Goal: Task Accomplishment & Management: Manage account settings

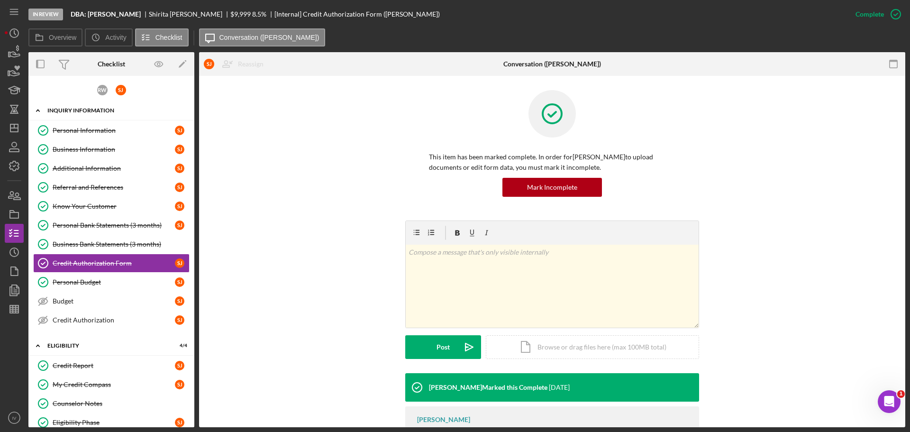
scroll to position [100, 0]
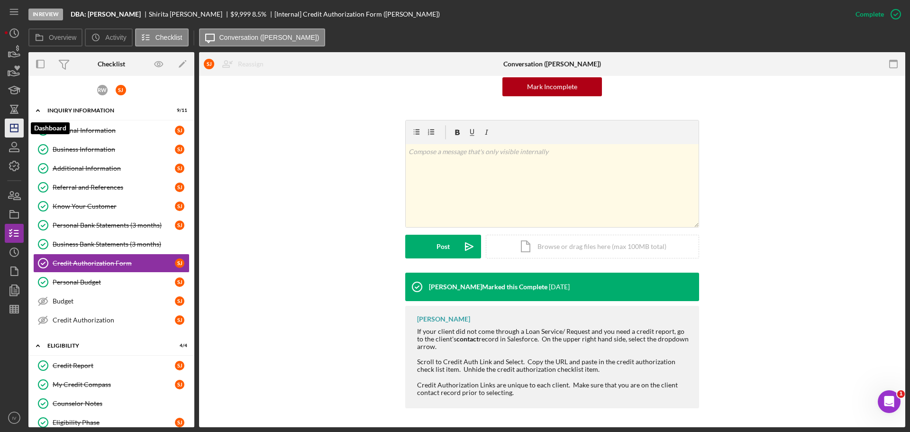
click at [10, 127] on polygon "button" at bounding box center [14, 128] width 8 height 8
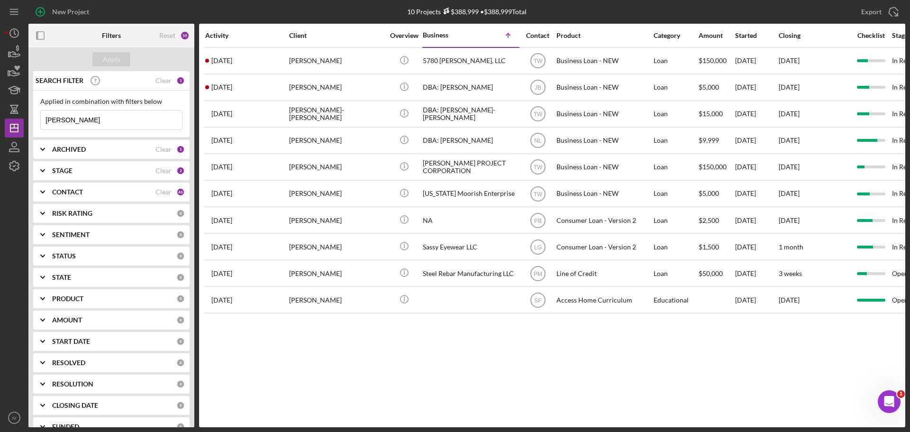
drag, startPoint x: 90, startPoint y: 122, endPoint x: 31, endPoint y: 118, distance: 58.9
click at [31, 118] on div "SEARCH FILTER Clear 1 Applied in combination with filters below [PERSON_NAME] I…" at bounding box center [111, 249] width 166 height 356
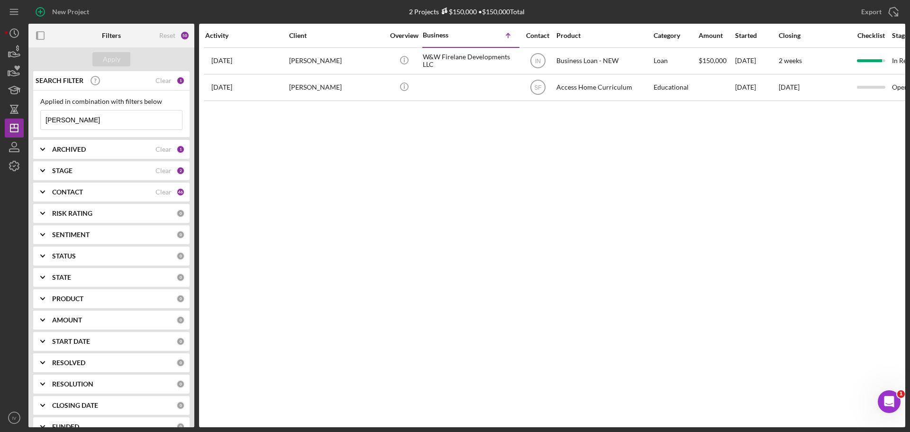
type input "[PERSON_NAME]"
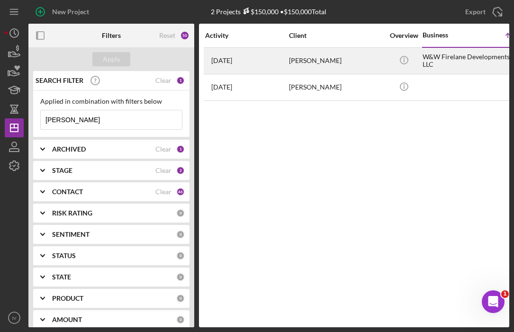
click at [311, 59] on div "[PERSON_NAME]" at bounding box center [336, 60] width 95 height 25
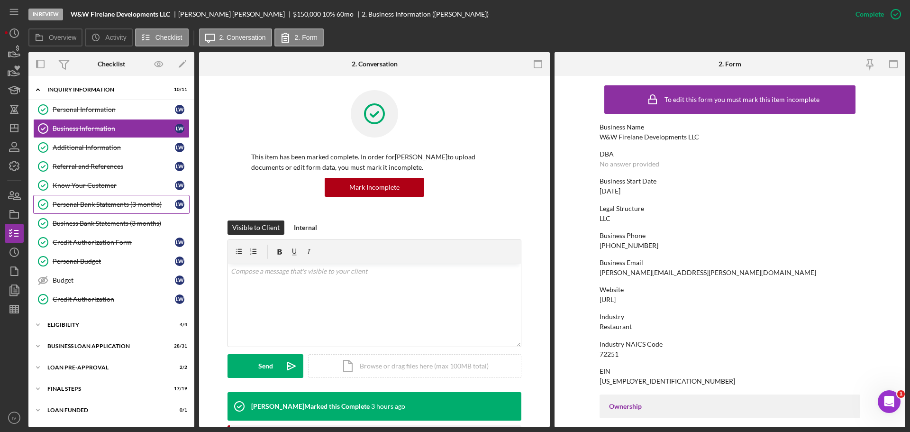
click at [83, 201] on div "Personal Bank Statements (3 months)" at bounding box center [114, 205] width 122 height 8
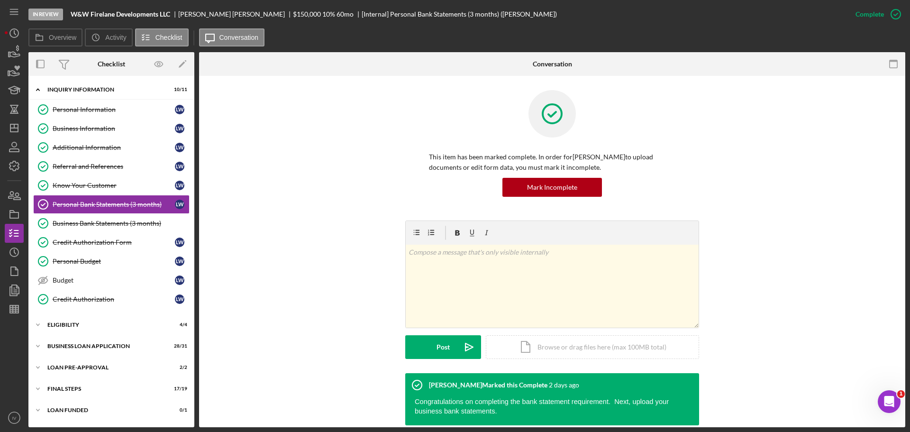
scroll to position [73, 0]
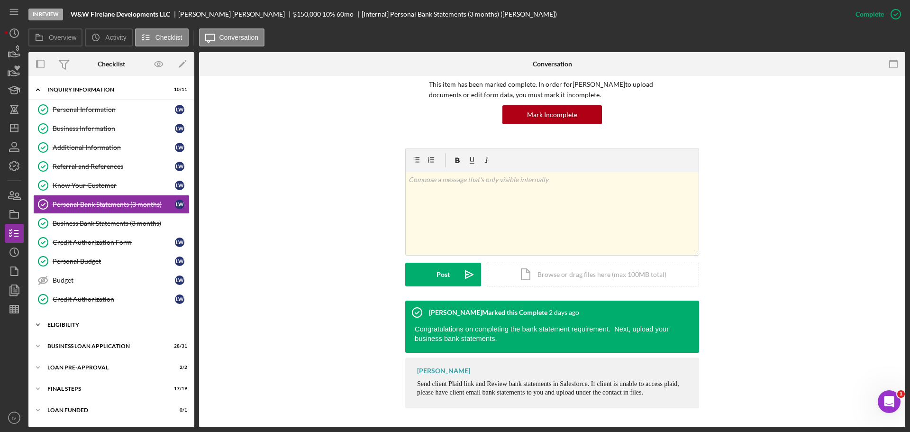
click at [66, 320] on div "Icon/Expander ELIGIBILITY 4 / 4" at bounding box center [111, 324] width 166 height 19
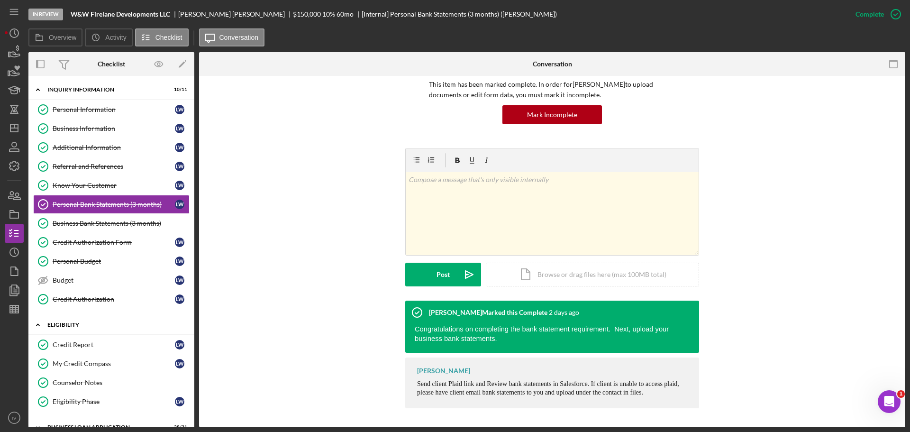
scroll to position [79, 0]
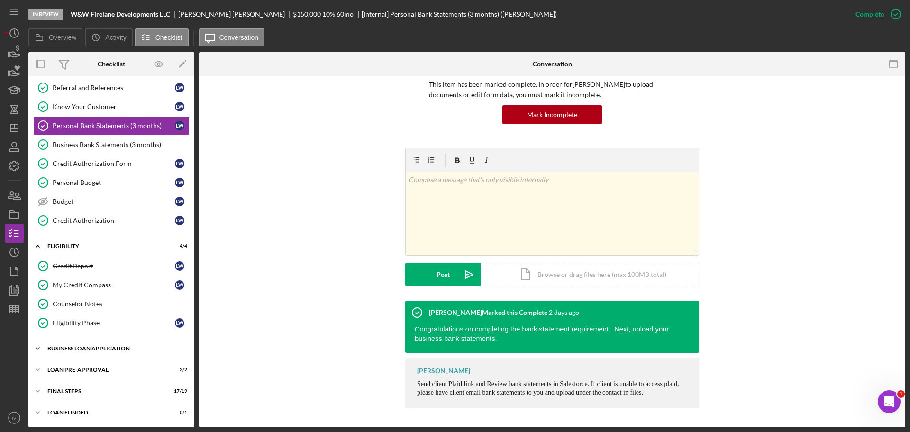
click at [91, 346] on div "BUSINESS LOAN APPLICATION" at bounding box center [114, 349] width 135 height 6
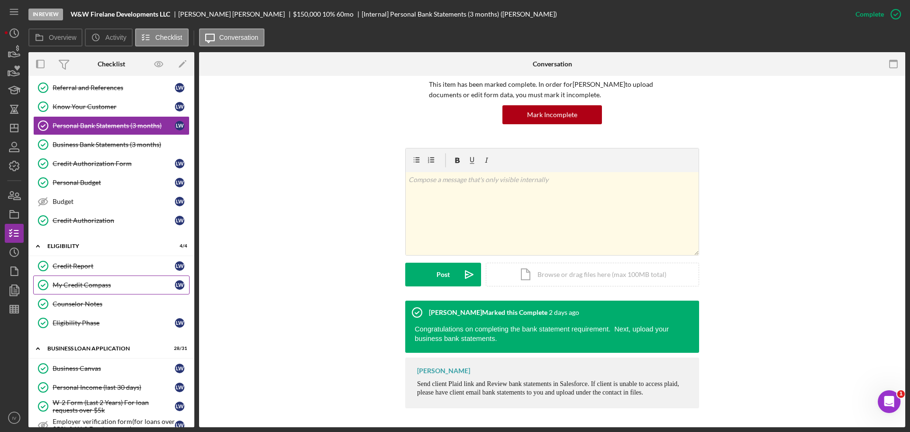
scroll to position [221, 0]
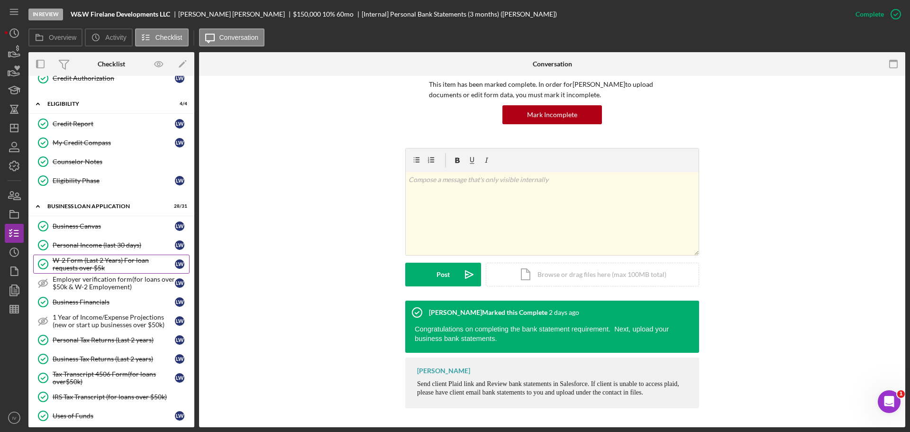
click at [93, 265] on div "W-2 Form (Last 2 Years) For loan requests over $5k" at bounding box center [114, 263] width 122 height 15
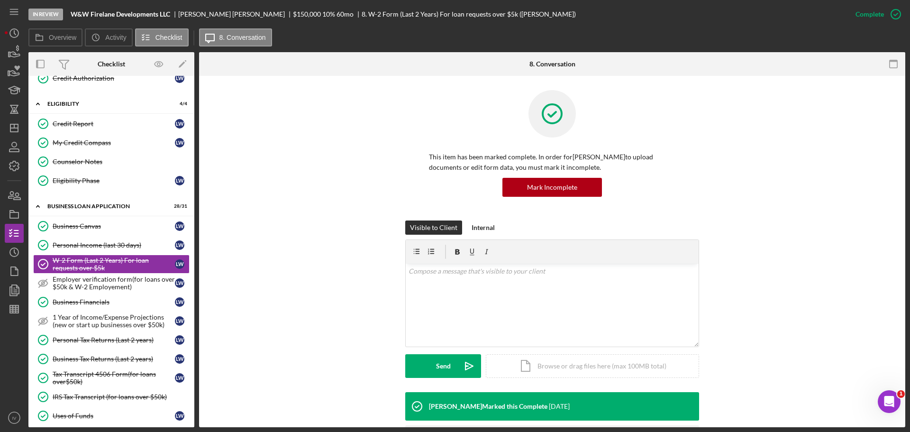
scroll to position [66, 0]
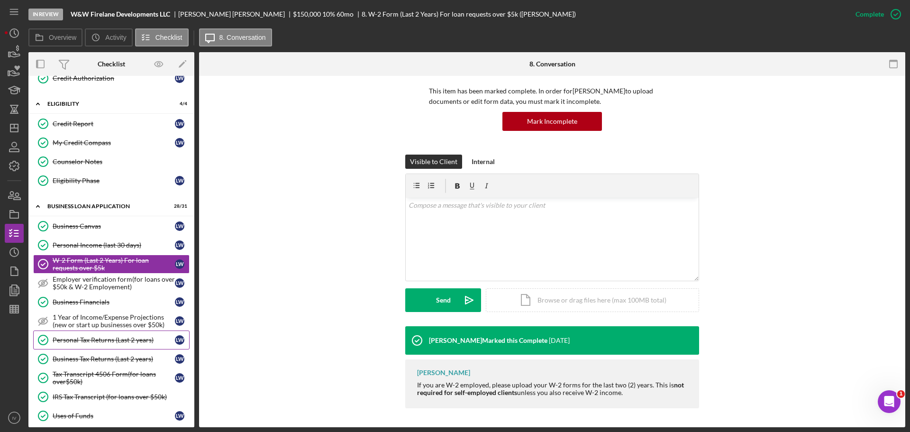
click at [102, 341] on div "Personal Tax Returns (Last 2 years)" at bounding box center [114, 340] width 122 height 8
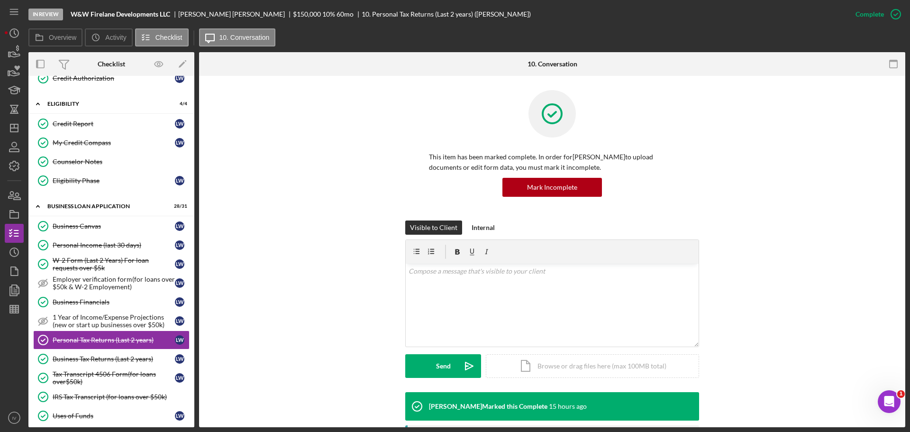
scroll to position [201, 0]
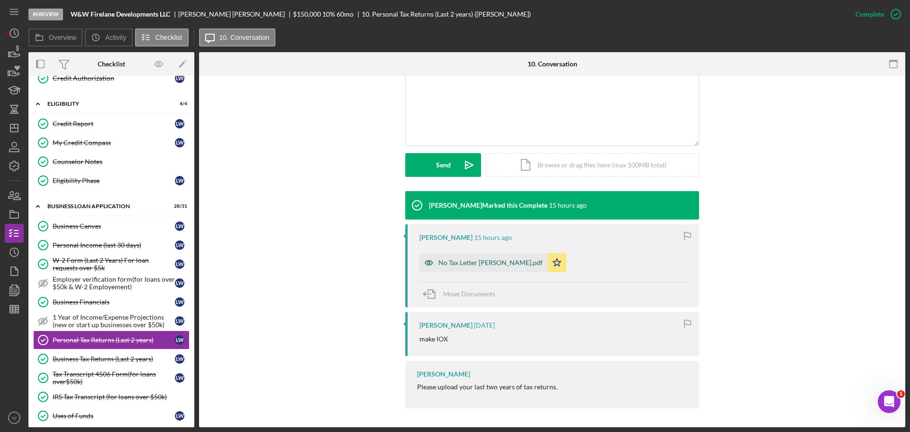
click at [476, 264] on div "No Tax Letter [PERSON_NAME].pdf" at bounding box center [490, 263] width 104 height 8
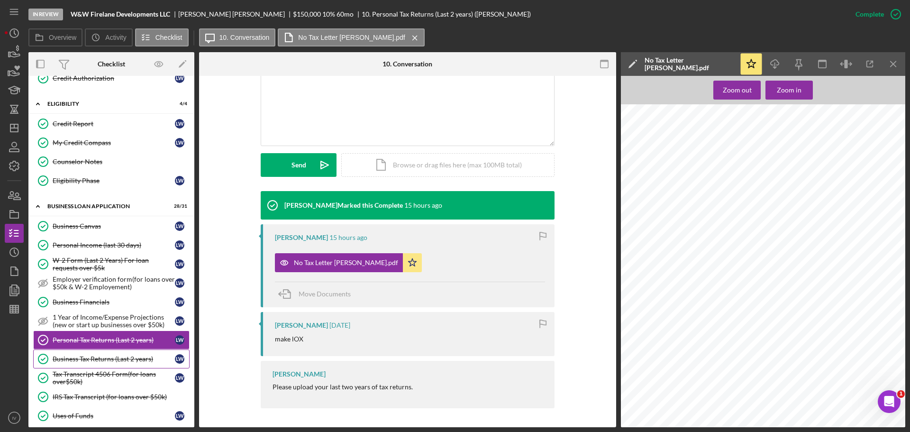
click at [90, 360] on div "Business Tax Returns (Last 2 years)" at bounding box center [114, 359] width 122 height 8
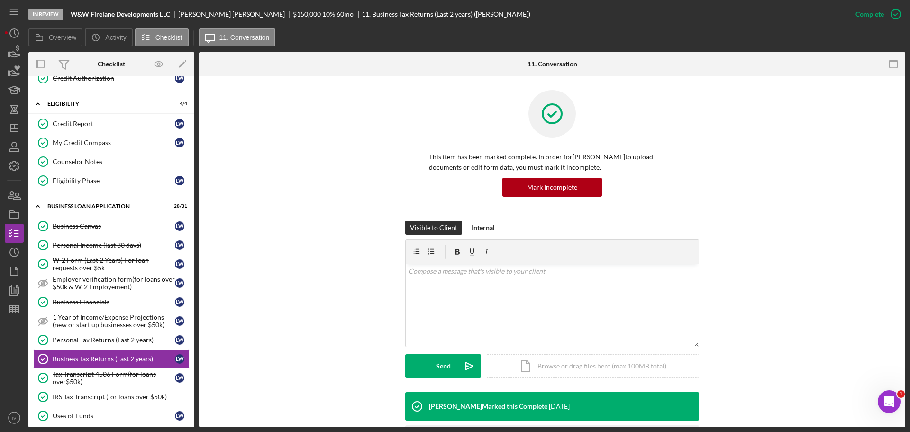
scroll to position [73, 0]
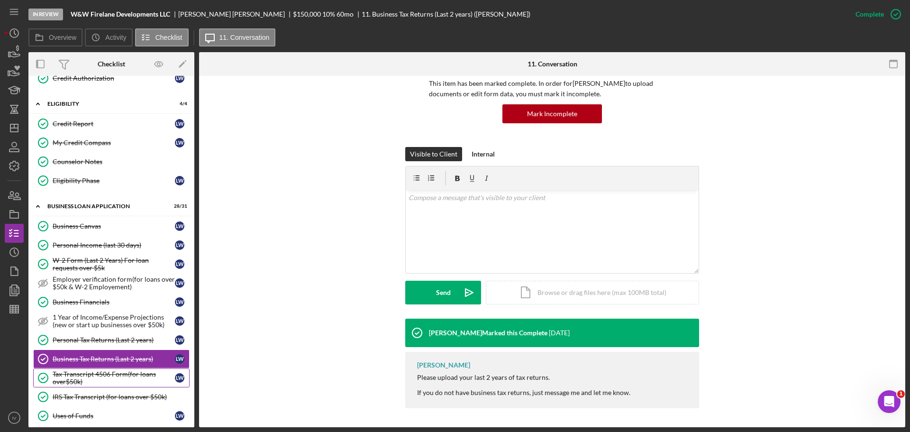
click at [96, 376] on div "Tax Transcript 4506 Form(for loans over$50k)" at bounding box center [114, 377] width 122 height 15
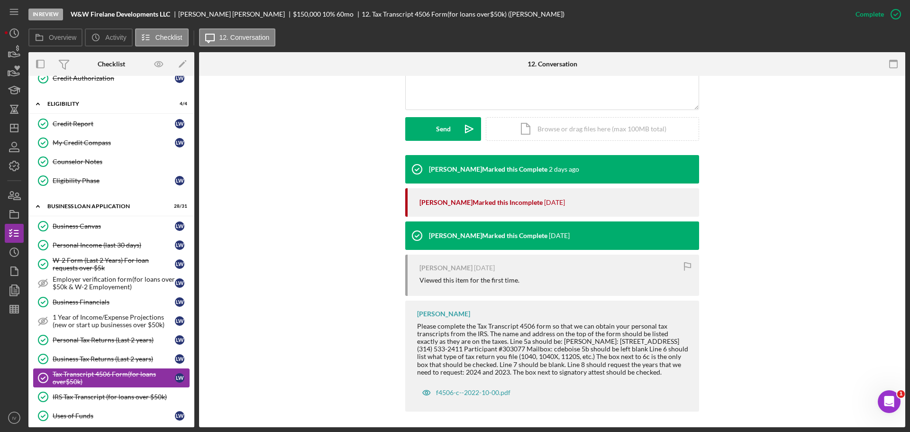
scroll to position [316, 0]
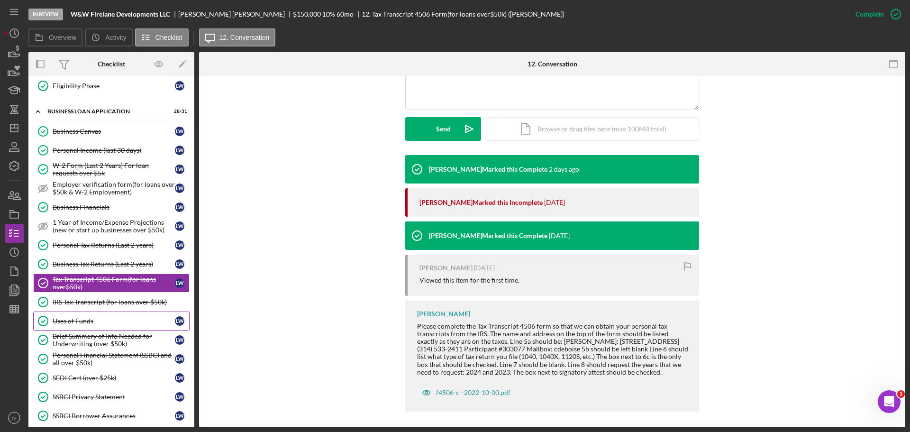
click at [82, 320] on div "Uses of Funds" at bounding box center [114, 321] width 122 height 8
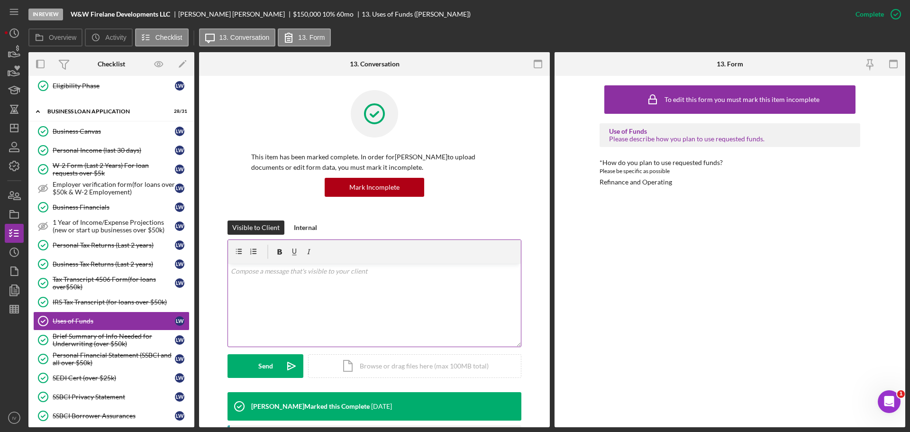
scroll to position [142, 0]
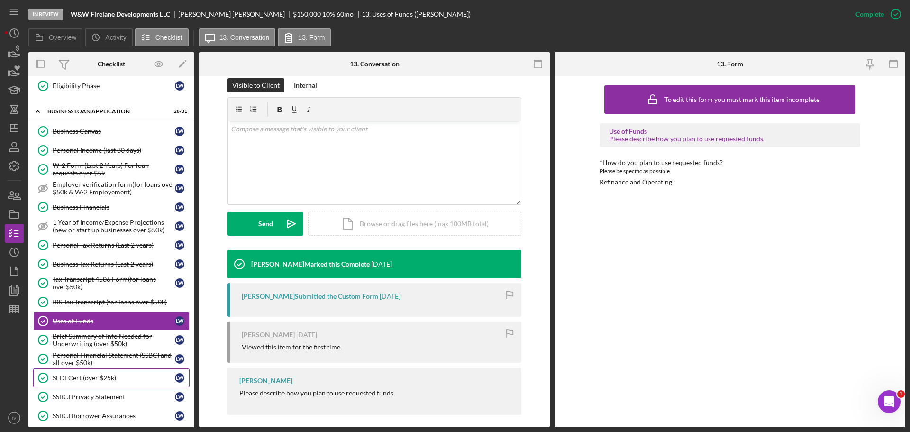
click at [91, 375] on div "SEDI Cert (over $25k)" at bounding box center [114, 378] width 122 height 8
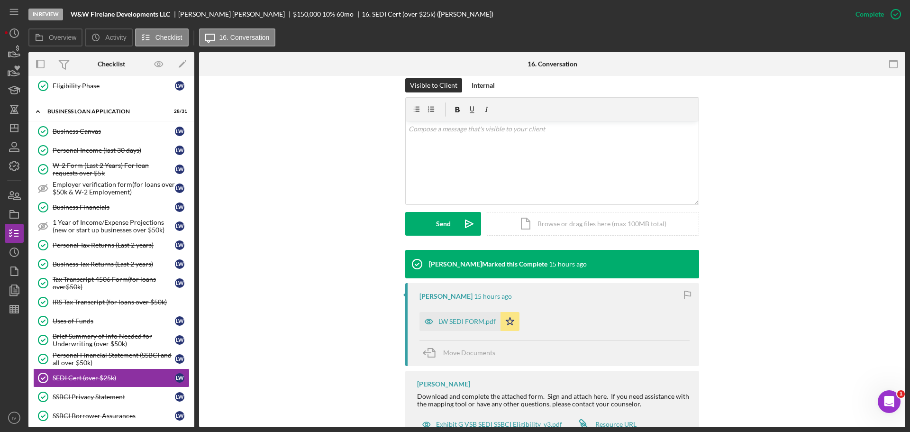
scroll to position [177, 0]
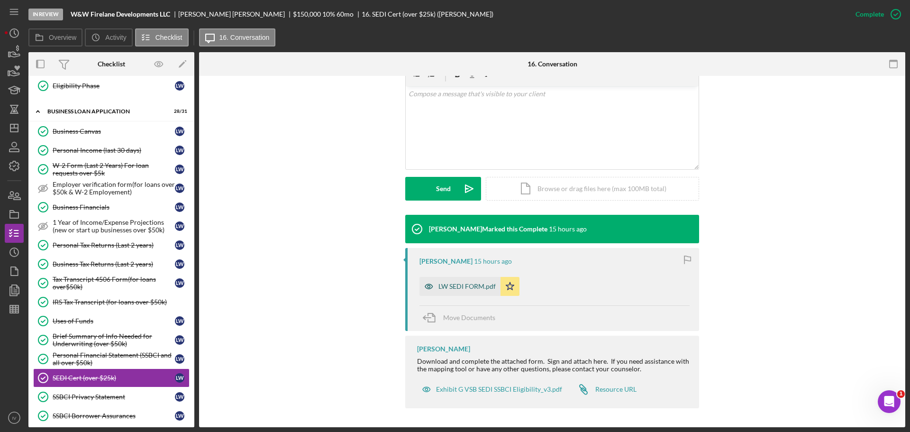
click at [446, 285] on div "LW SEDI FORM.pdf" at bounding box center [466, 287] width 57 height 8
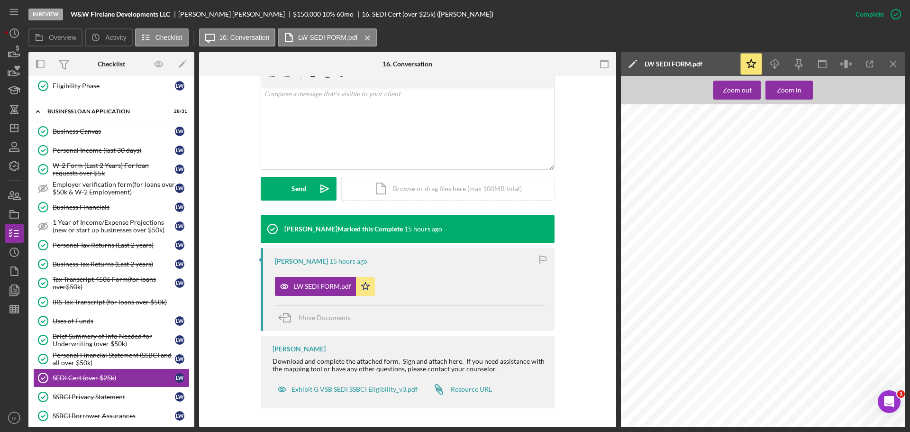
scroll to position [435, 0]
click at [109, 397] on div "SSBCI Privacy Statement" at bounding box center [114, 397] width 122 height 8
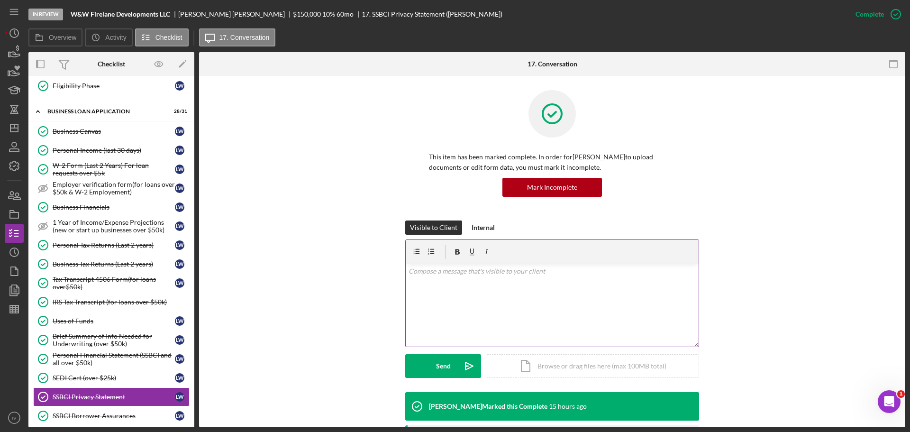
scroll to position [170, 0]
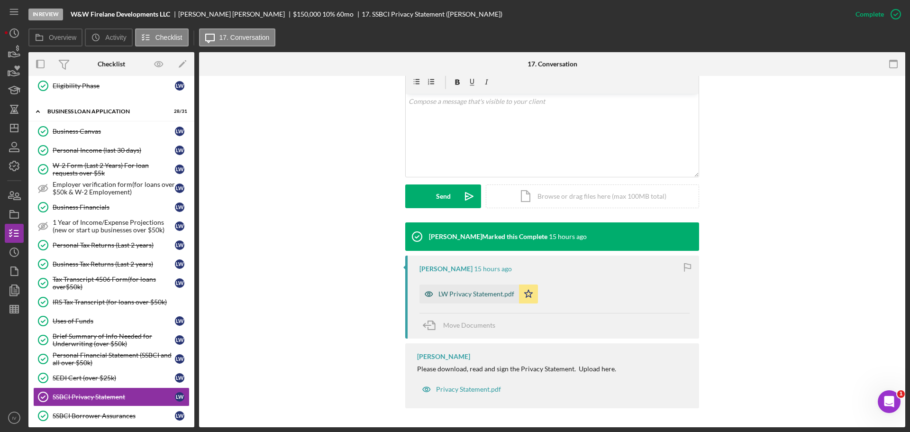
click at [459, 295] on div "LW Privacy Statement.pdf" at bounding box center [476, 294] width 76 height 8
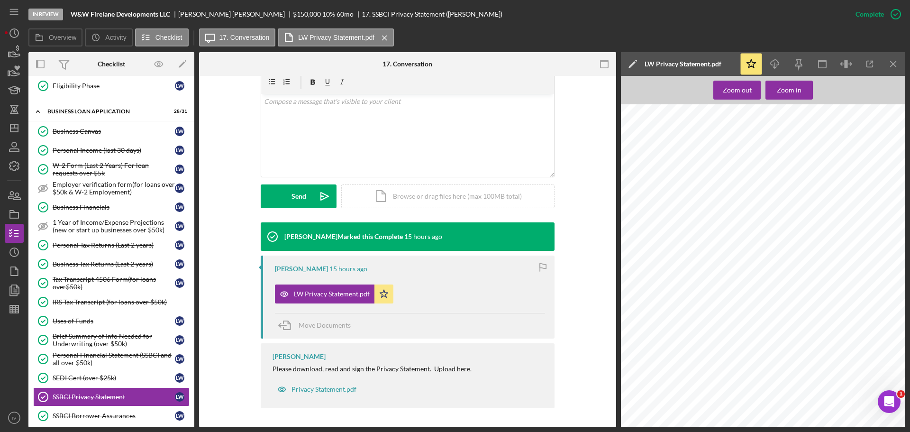
scroll to position [60, 0]
click at [128, 413] on div "SSBCI Borrower Assurances" at bounding box center [114, 416] width 122 height 8
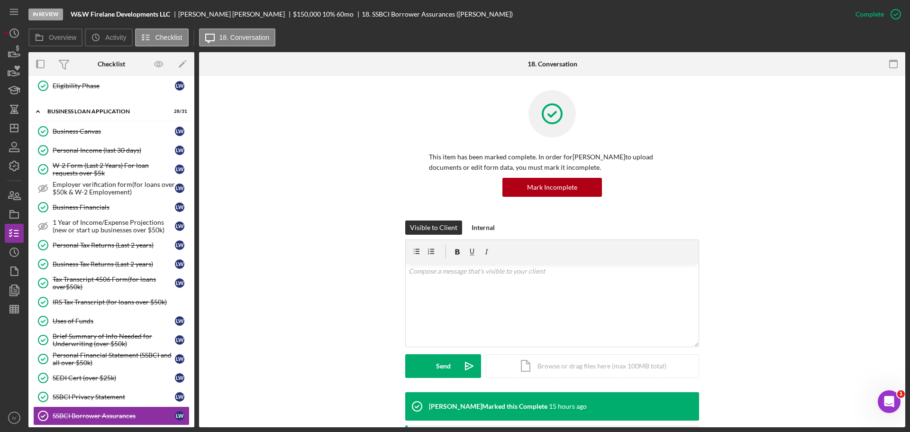
scroll to position [177, 0]
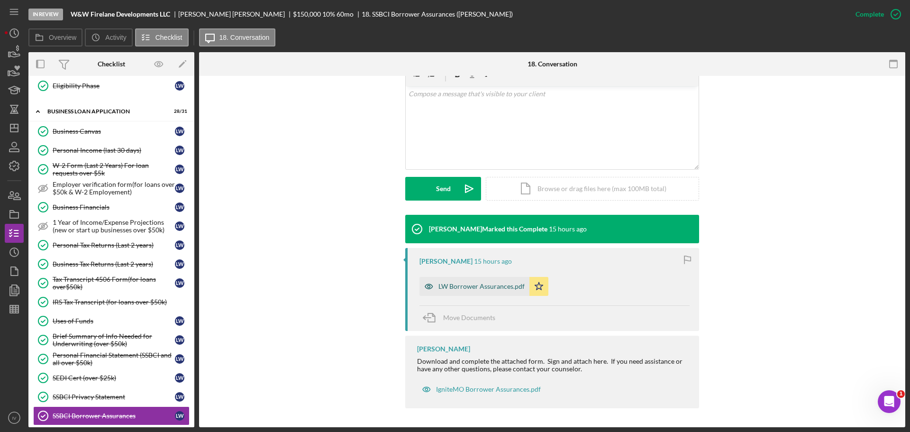
click at [489, 288] on div "LW Borrower Assurances.pdf" at bounding box center [481, 287] width 86 height 8
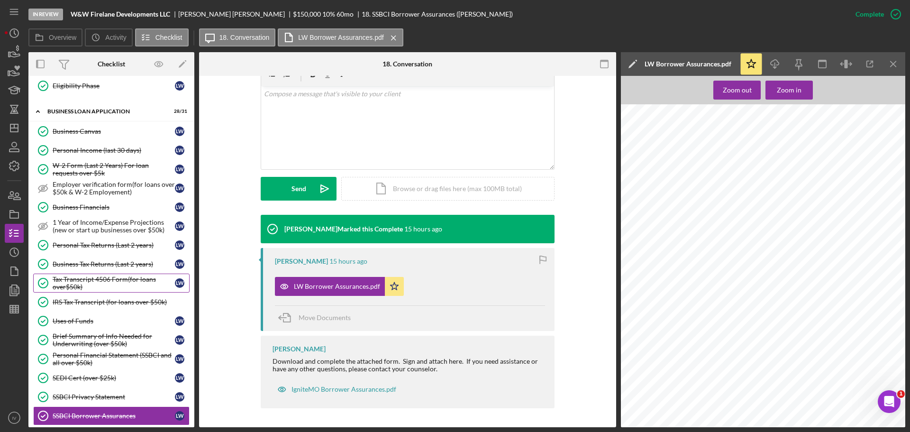
scroll to position [458, 0]
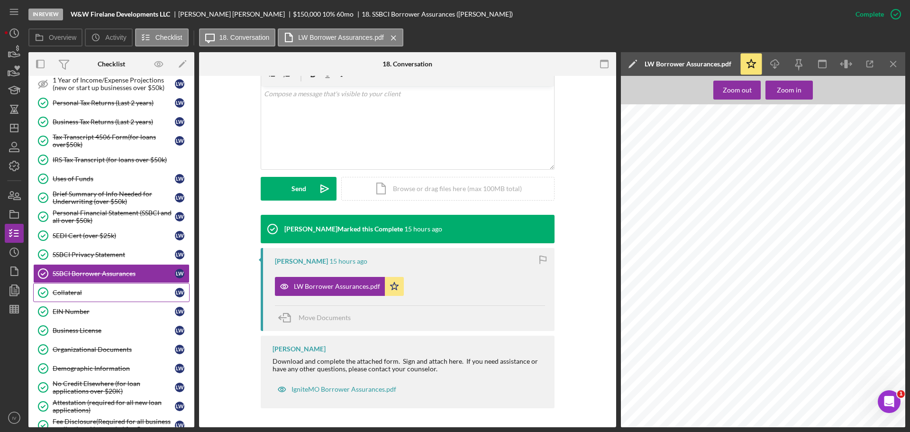
click at [76, 292] on div "Collateral" at bounding box center [114, 293] width 122 height 8
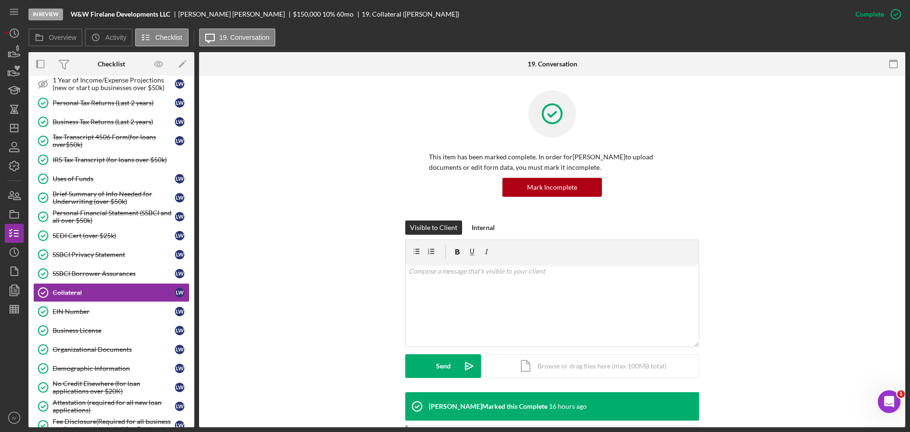
scroll to position [143, 0]
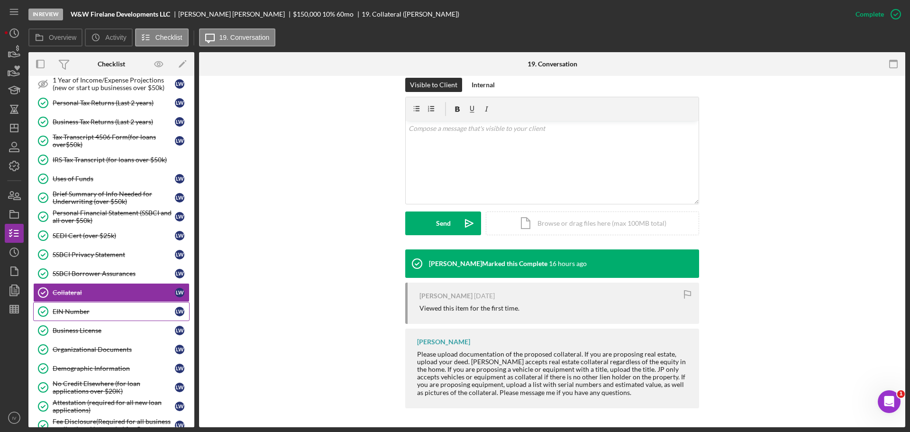
click at [73, 312] on div "EIN Number" at bounding box center [114, 312] width 122 height 8
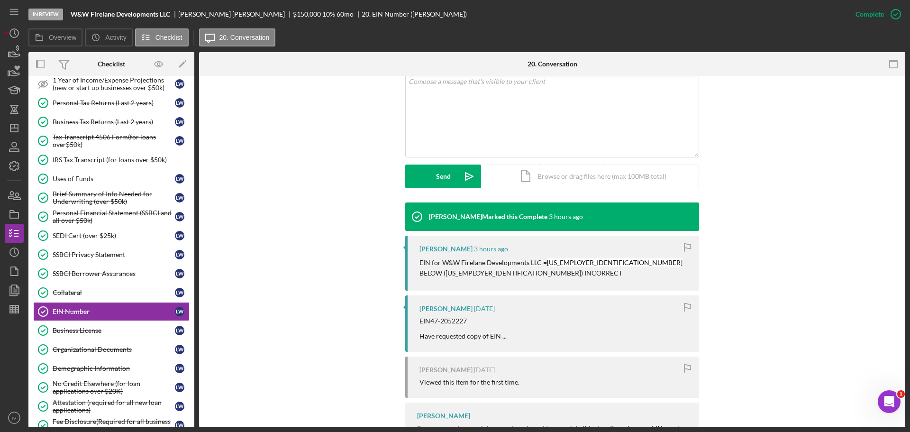
scroll to position [233, 0]
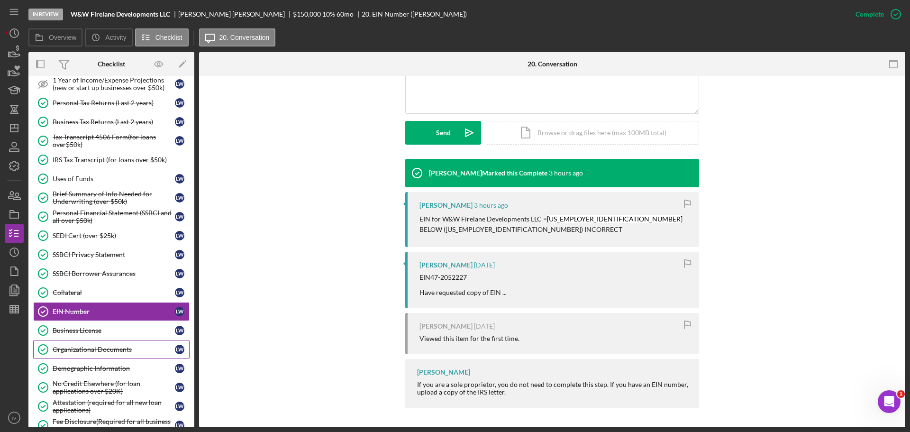
click at [109, 348] on div "Organizational Documents" at bounding box center [114, 350] width 122 height 8
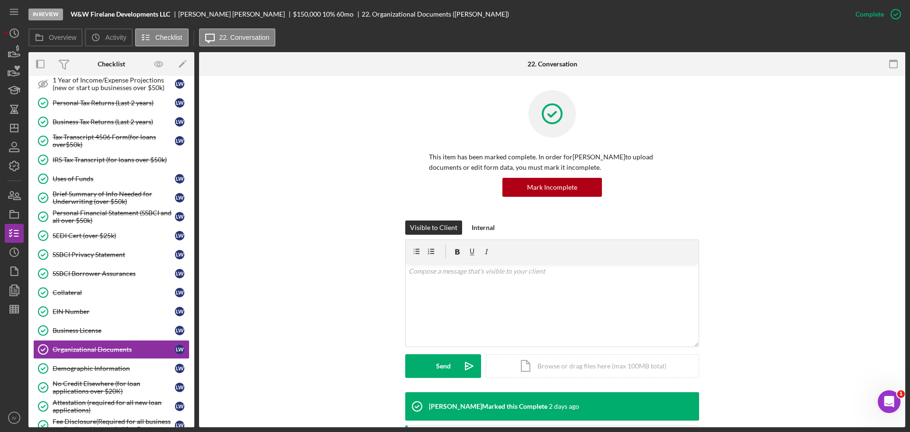
scroll to position [237, 0]
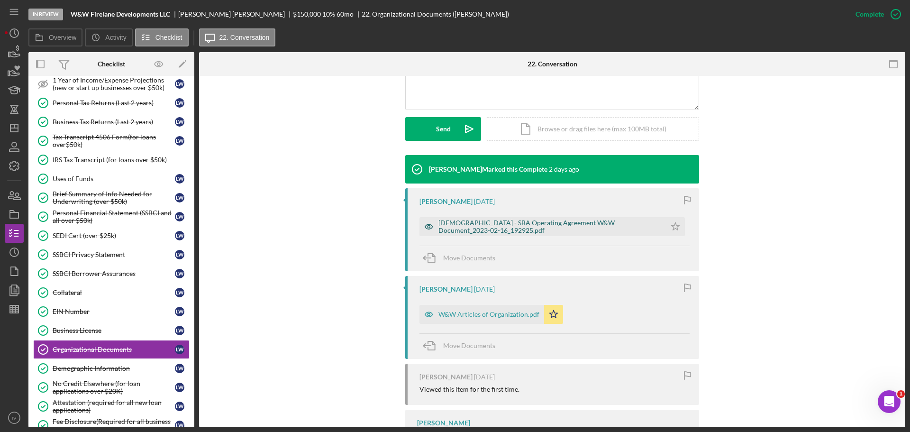
click at [468, 229] on div "[DEMOGRAPHIC_DATA] - SBA Operating Agreement W&W Document_2023-02-16_192925.pdf" at bounding box center [549, 226] width 223 height 15
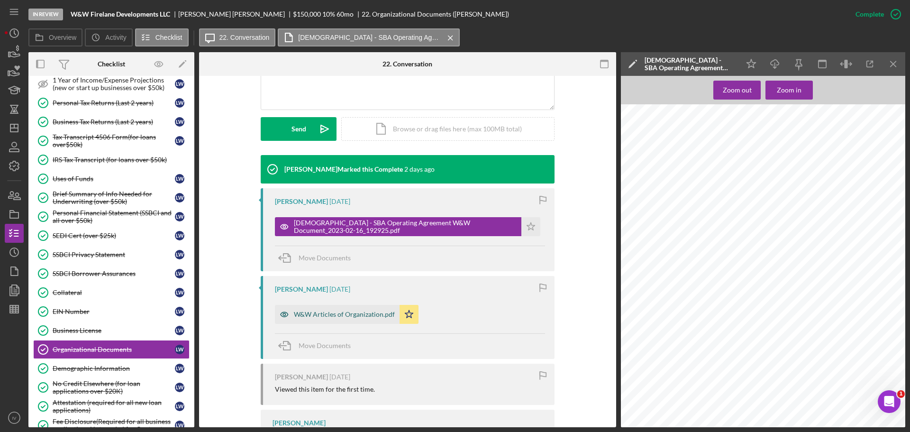
click at [316, 314] on div "W&W Articles of Organization.pdf" at bounding box center [344, 315] width 101 height 8
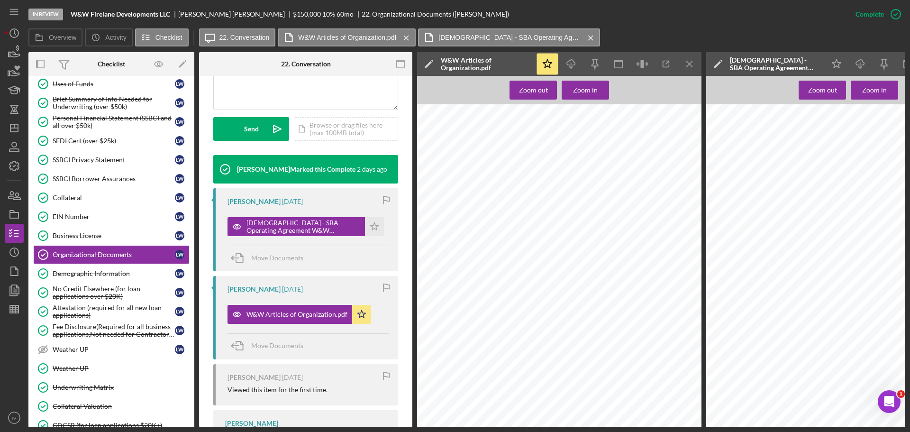
scroll to position [648, 0]
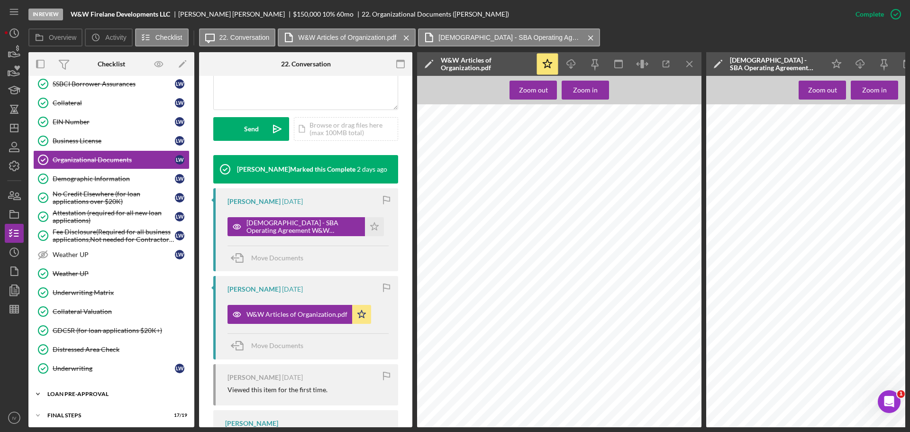
click at [76, 393] on div "LOAN PRE-APPROVAL" at bounding box center [114, 394] width 135 height 6
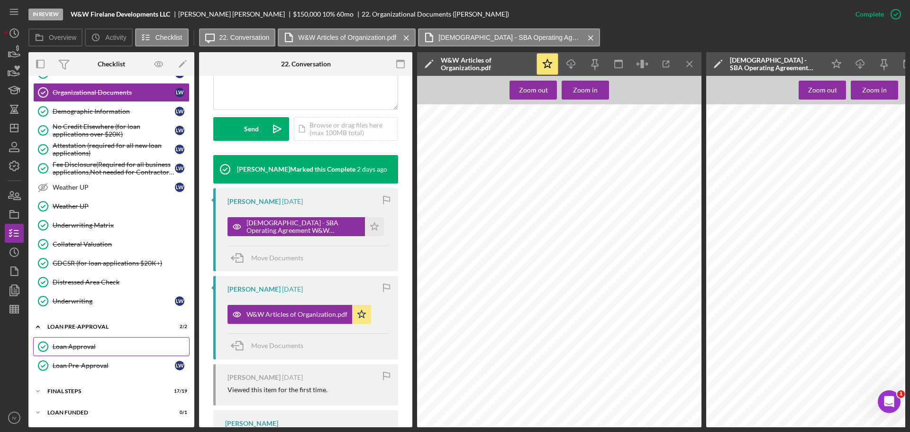
click at [84, 343] on div "Loan Approval" at bounding box center [121, 347] width 137 height 8
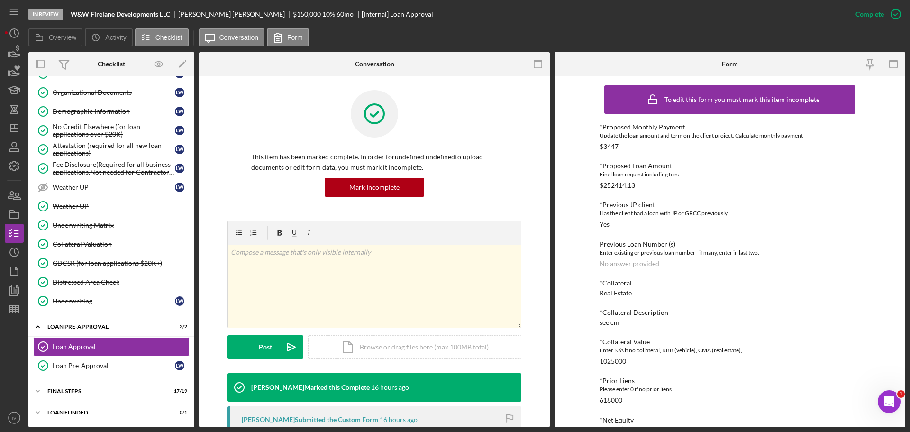
scroll to position [142, 0]
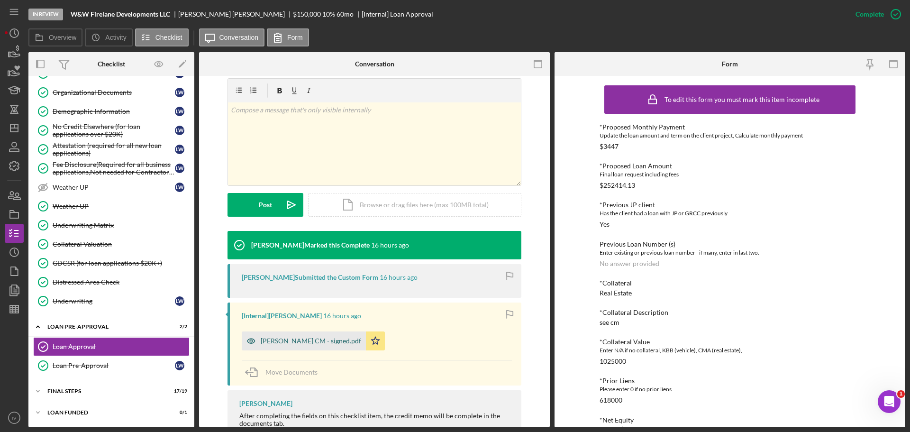
click at [293, 339] on div "[PERSON_NAME] CM - signed.pdf" at bounding box center [311, 341] width 100 height 8
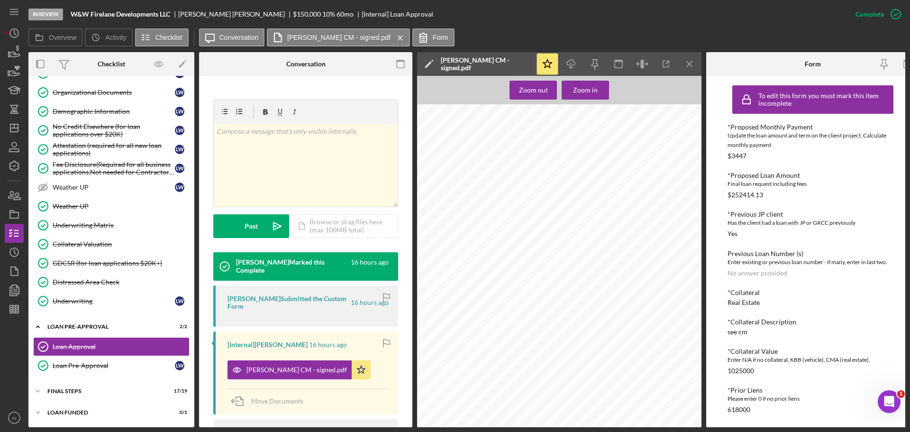
scroll to position [95, 0]
click at [78, 388] on div "FINAL STEPS" at bounding box center [114, 391] width 135 height 6
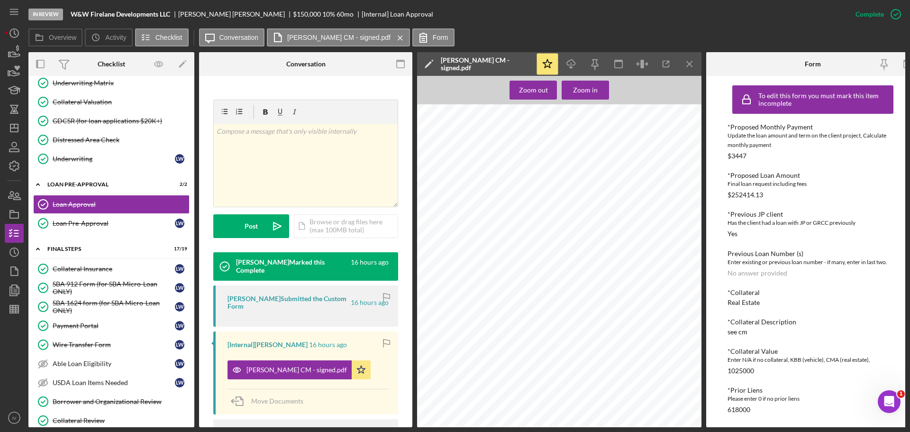
scroll to position [952, 0]
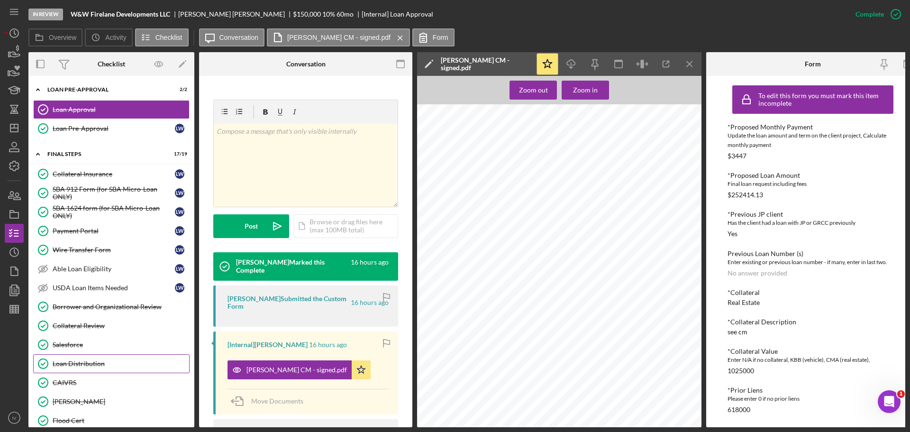
click at [98, 359] on link "Loan Distribution Loan Distribution" at bounding box center [111, 363] width 156 height 19
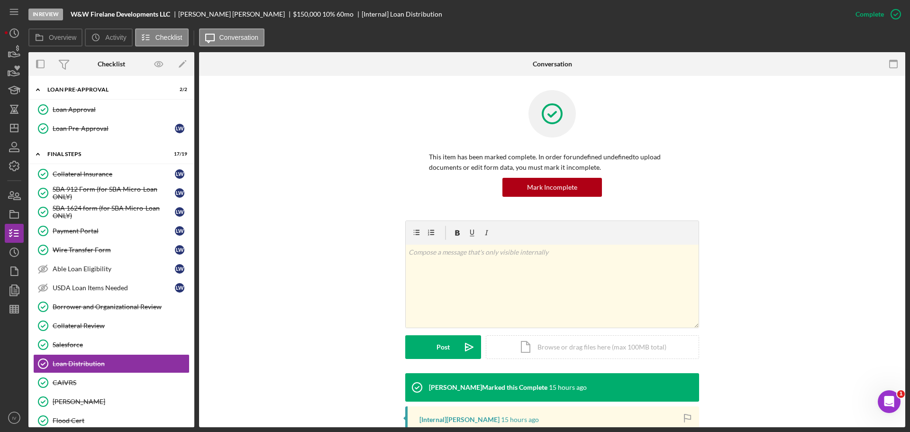
scroll to position [142, 0]
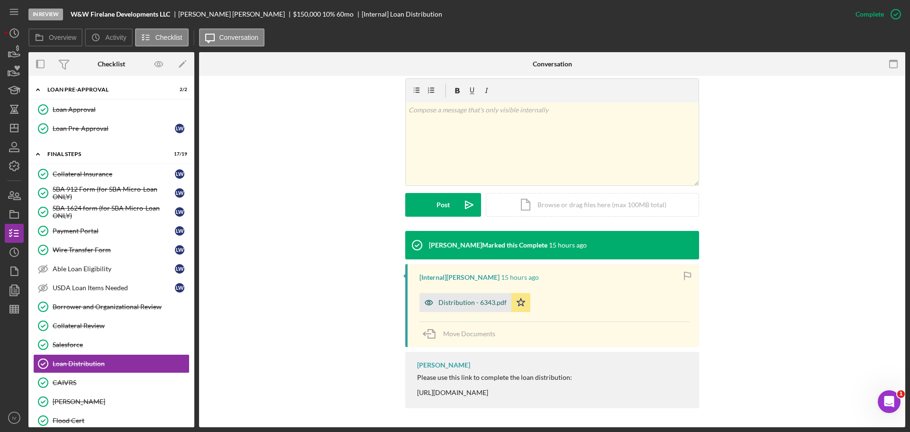
click at [468, 303] on div "Distribution - 6343.pdf" at bounding box center [472, 303] width 68 height 8
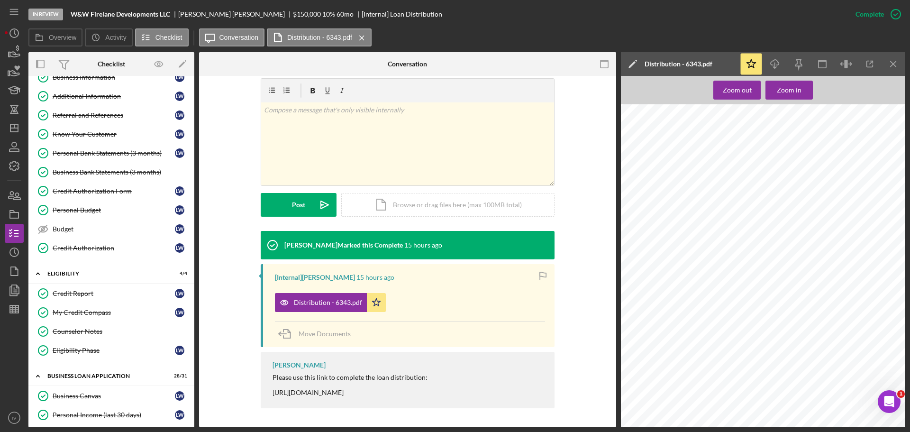
scroll to position [4, 0]
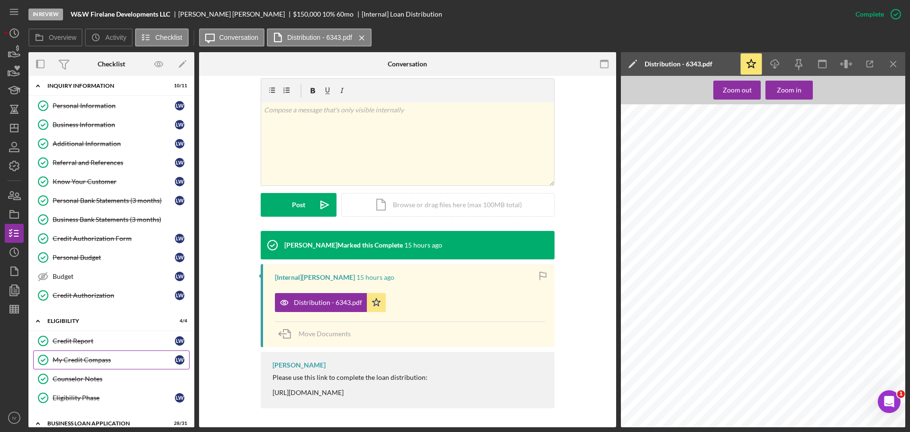
click at [73, 360] on div "My Credit Compass" at bounding box center [114, 360] width 122 height 8
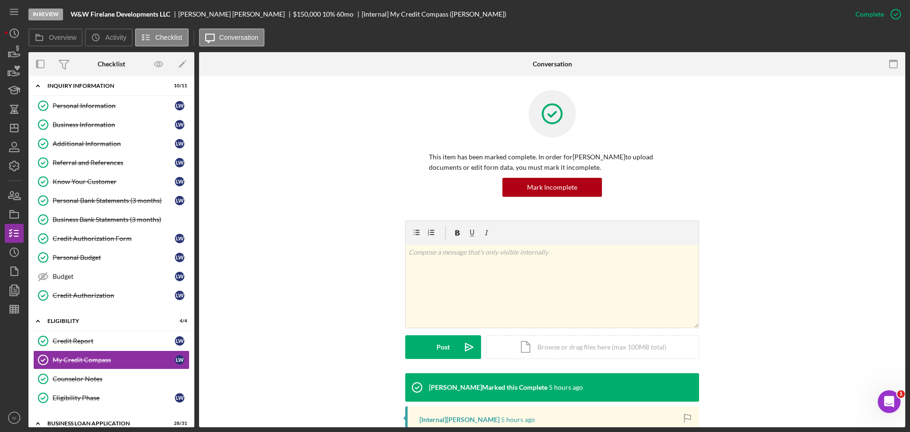
scroll to position [158, 0]
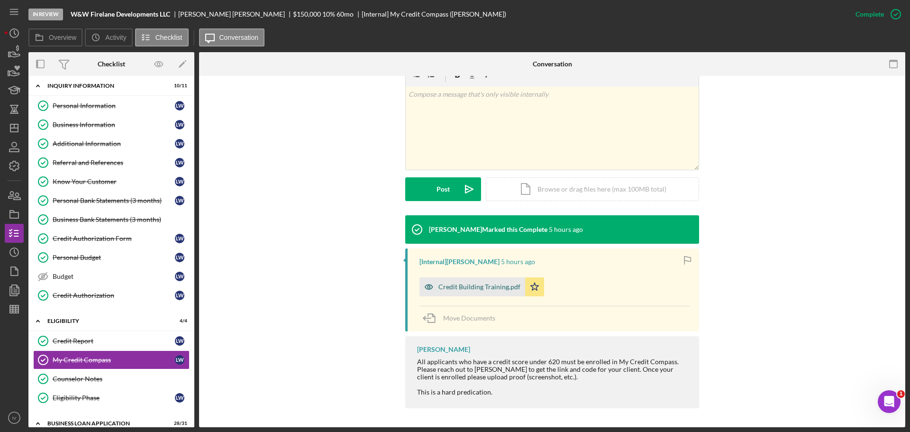
click at [489, 286] on div "Credit Building Training.pdf" at bounding box center [479, 287] width 82 height 8
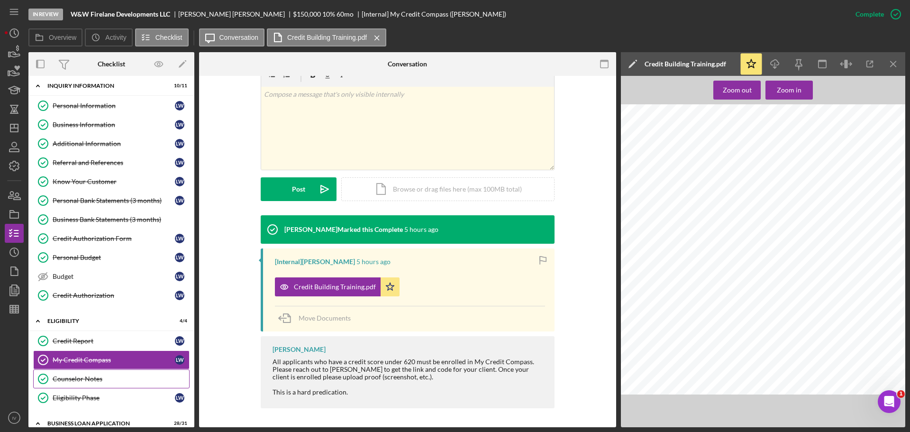
scroll to position [99, 0]
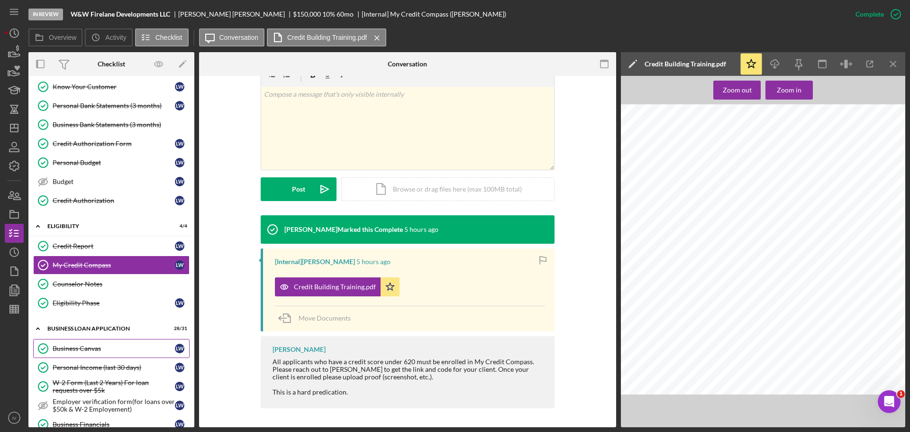
click at [81, 347] on div "Business Canvas" at bounding box center [114, 349] width 122 height 8
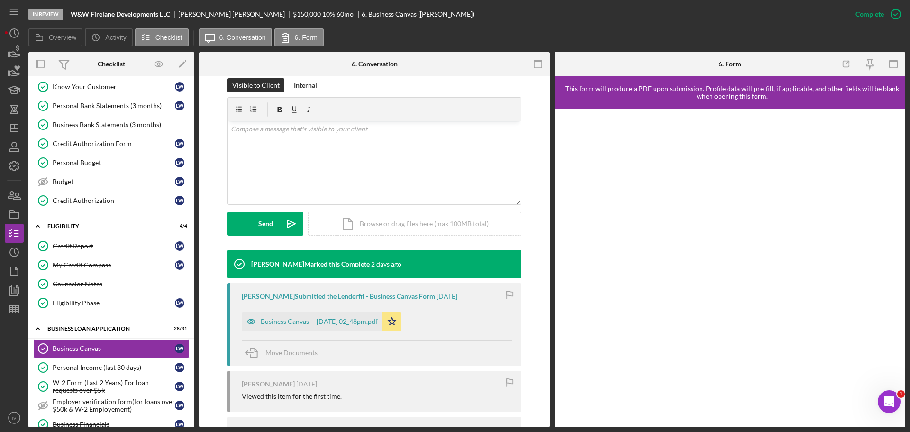
scroll to position [190, 0]
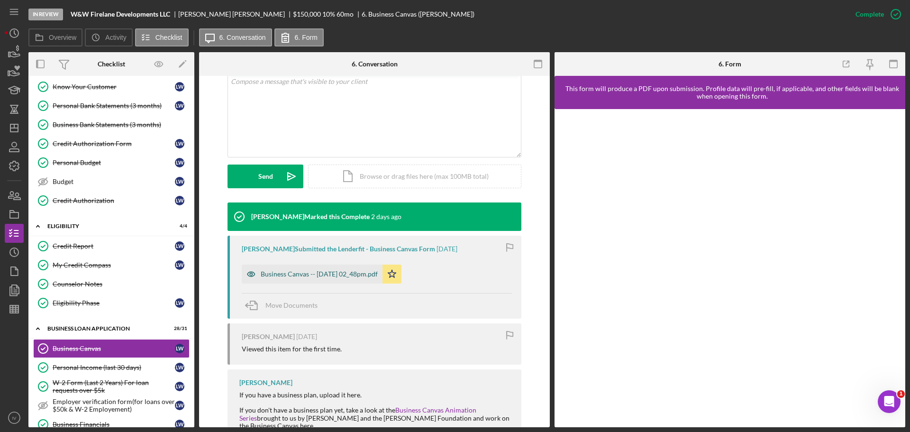
click at [330, 273] on div "Business Canvas -- [DATE] 02_48pm.pdf" at bounding box center [319, 274] width 117 height 8
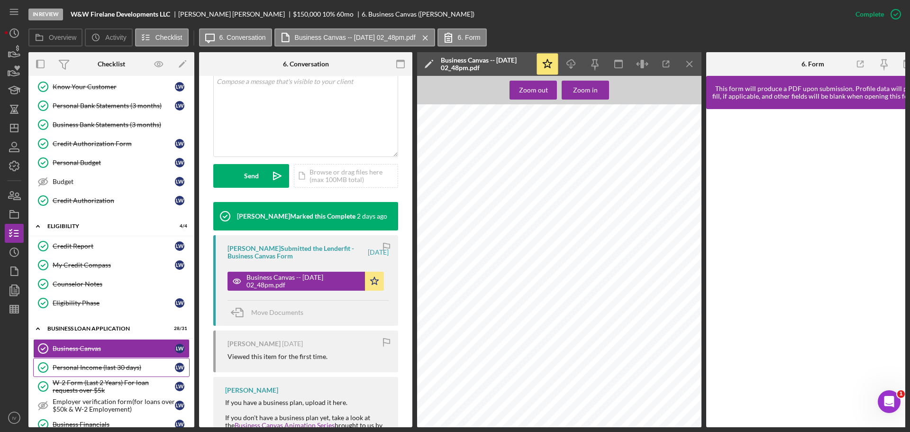
click at [89, 369] on div "Personal Income (last 30 days)" at bounding box center [114, 368] width 122 height 8
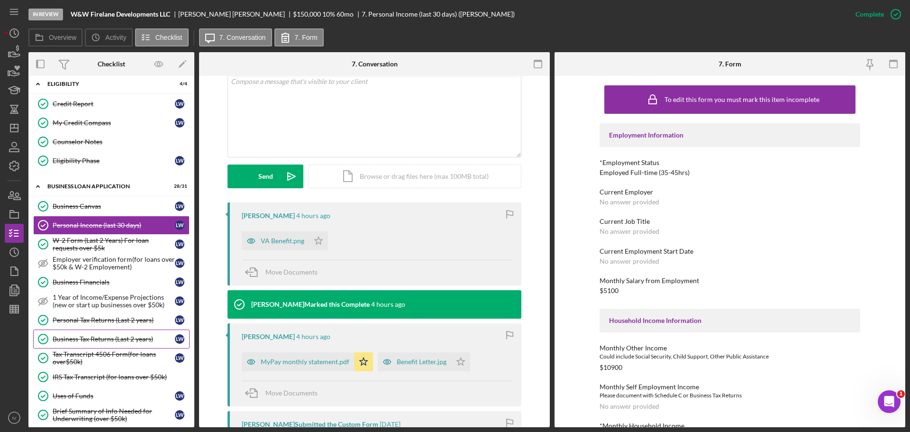
scroll to position [288, 0]
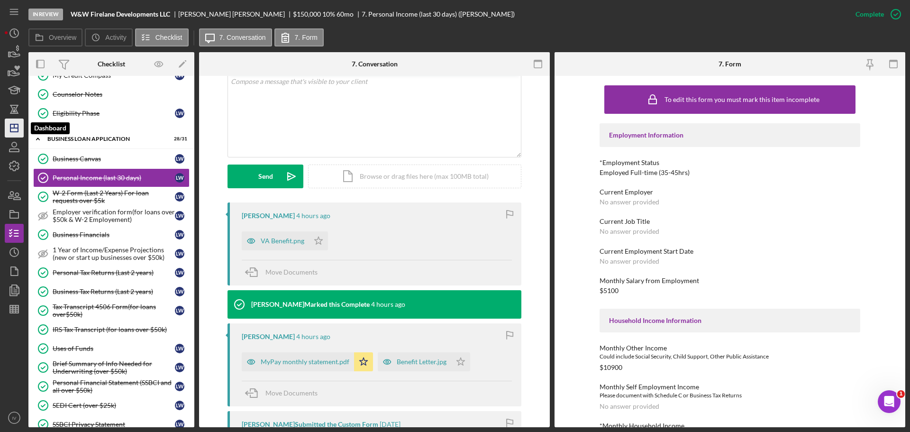
click at [16, 126] on icon "Icon/Dashboard" at bounding box center [14, 128] width 24 height 24
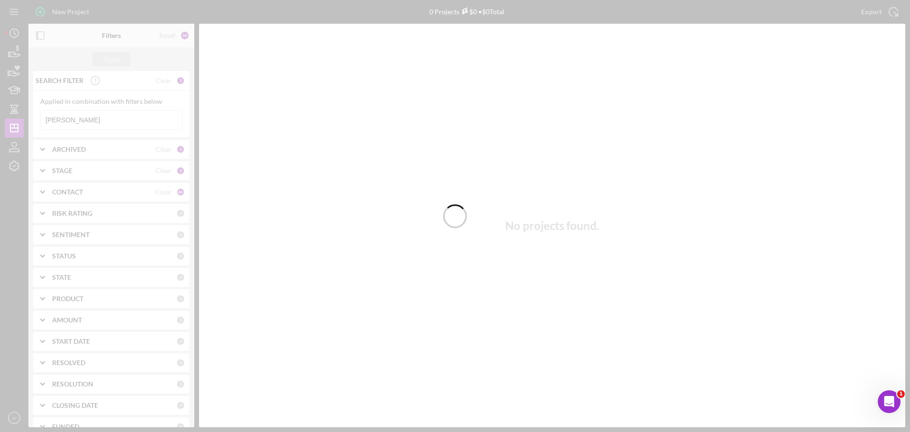
click at [70, 119] on div at bounding box center [455, 216] width 910 height 432
click at [68, 119] on div at bounding box center [455, 216] width 910 height 432
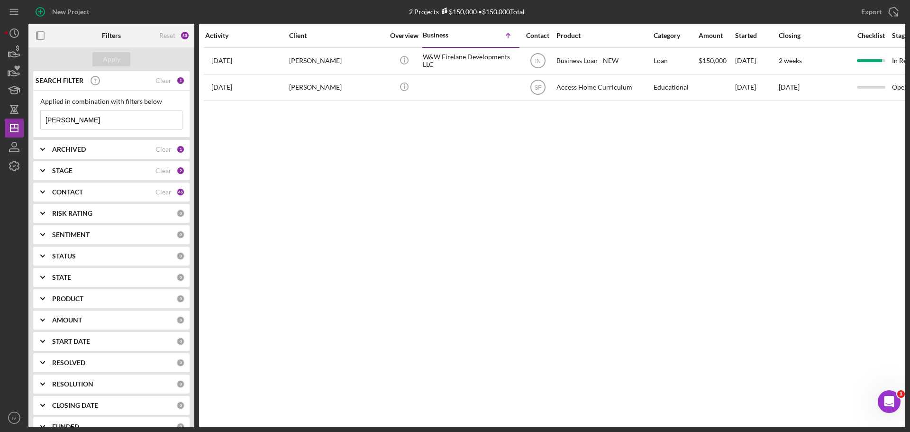
drag, startPoint x: 67, startPoint y: 119, endPoint x: 28, endPoint y: 119, distance: 38.4
click at [28, 119] on div "SEARCH FILTER Clear 1 Applied in combination with filters below [PERSON_NAME] I…" at bounding box center [111, 249] width 166 height 356
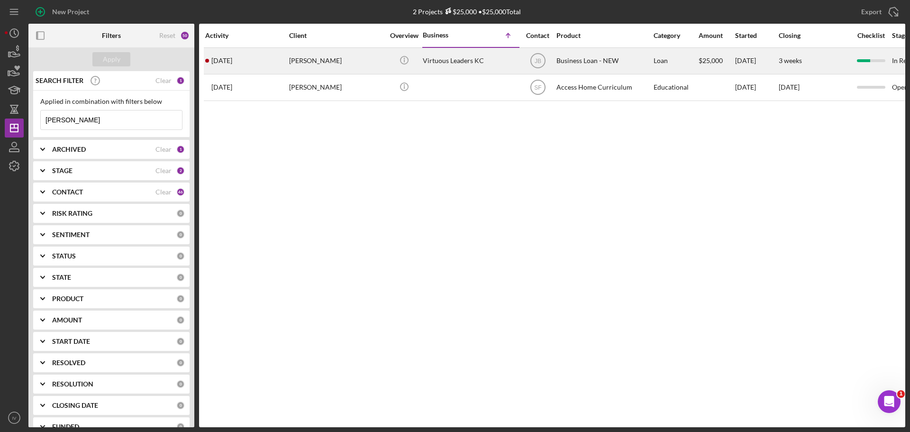
type input "[PERSON_NAME]"
click at [299, 61] on div "[PERSON_NAME]" at bounding box center [336, 60] width 95 height 25
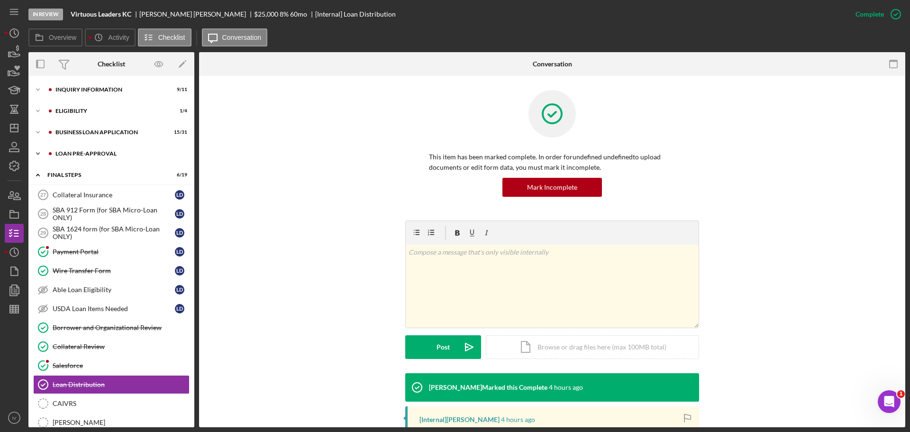
click at [74, 154] on div "LOAN PRE-APPROVAL" at bounding box center [118, 154] width 127 height 6
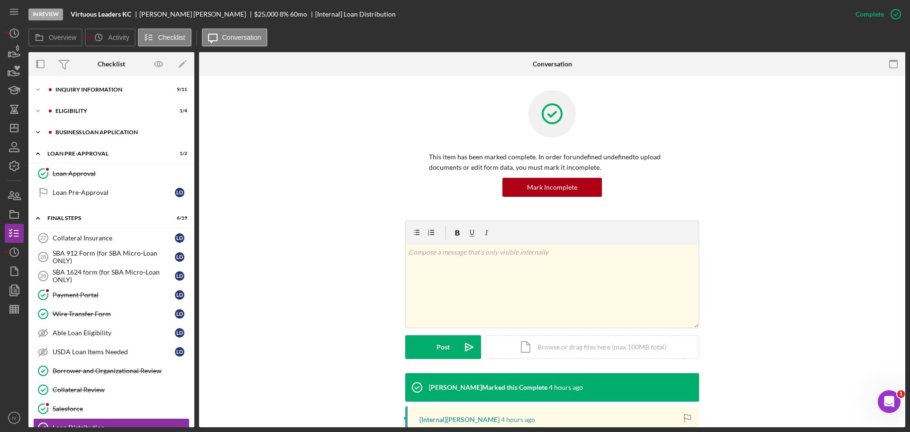
click at [76, 131] on div "BUSINESS LOAN APPLICATION" at bounding box center [118, 132] width 127 height 6
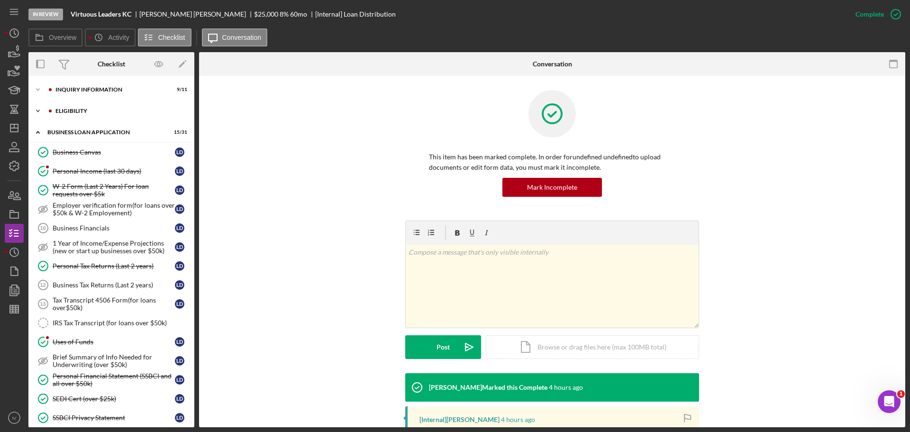
click at [70, 111] on div "ELIGIBILITY" at bounding box center [118, 111] width 127 height 6
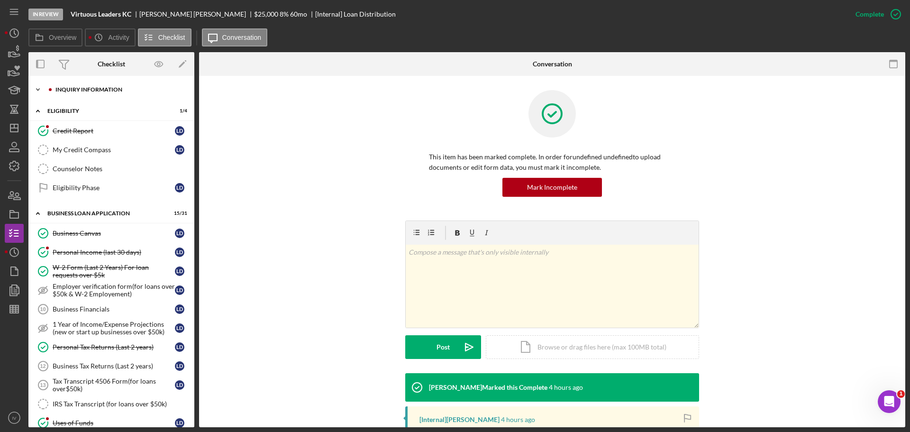
click at [75, 90] on div "INQUIRY INFORMATION" at bounding box center [118, 90] width 127 height 6
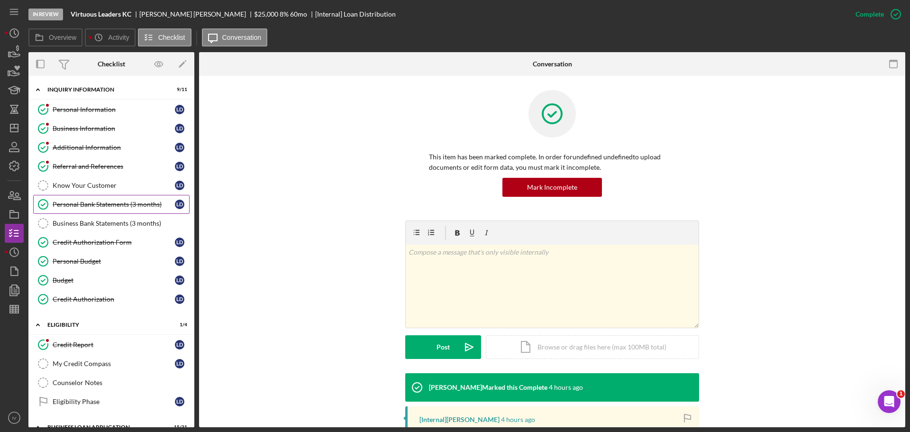
click at [97, 203] on div "Personal Bank Statements (3 months)" at bounding box center [114, 205] width 122 height 8
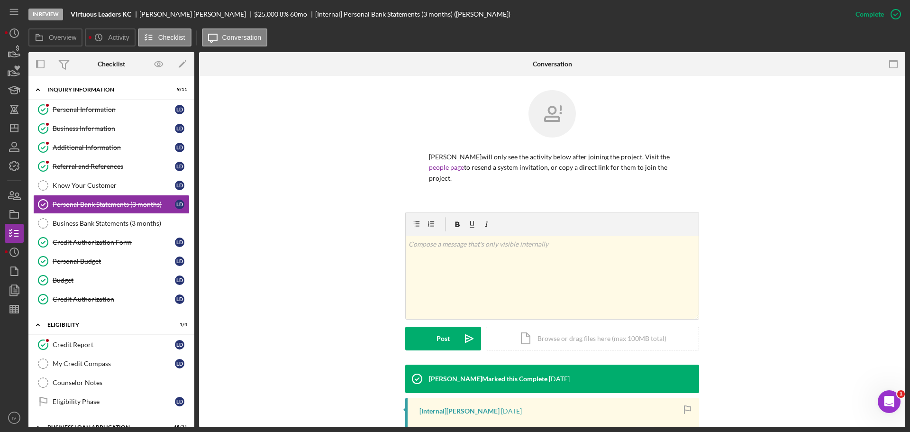
scroll to position [118, 0]
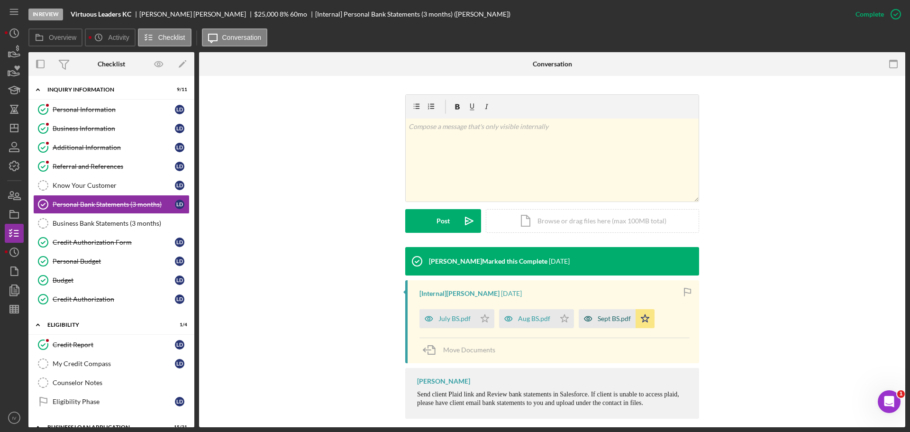
click at [607, 315] on div "Sept BS.pdf" at bounding box center [614, 319] width 33 height 8
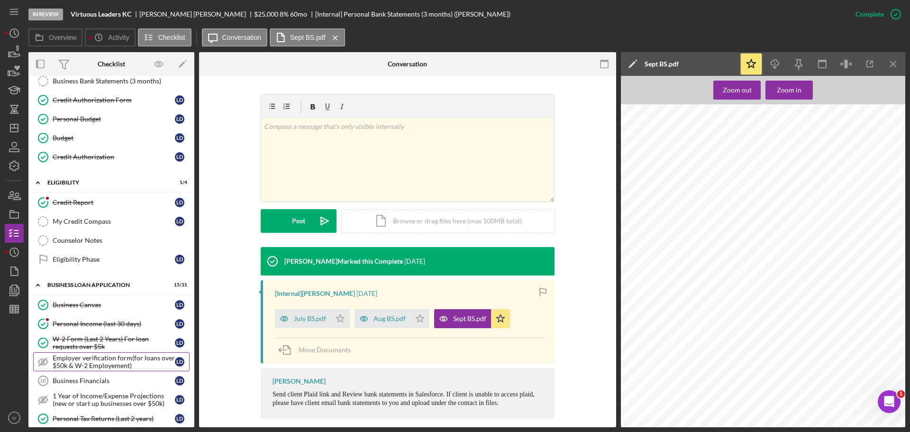
scroll to position [190, 0]
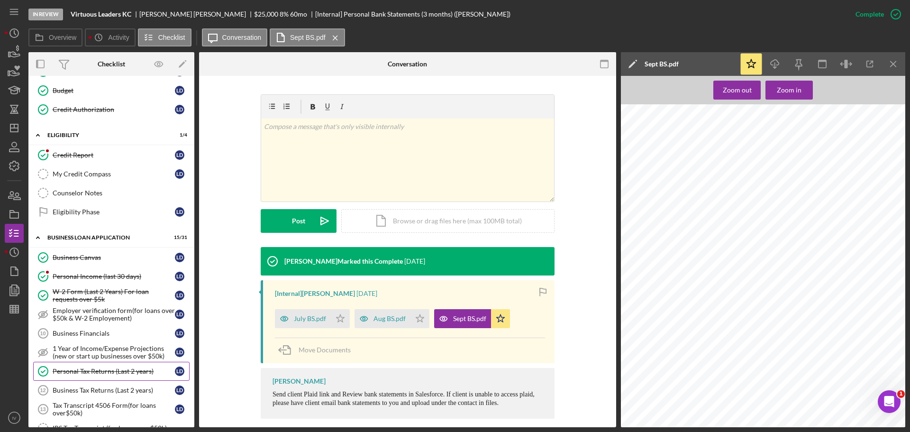
click at [87, 372] on div "Personal Tax Returns (Last 2 years)" at bounding box center [114, 371] width 122 height 8
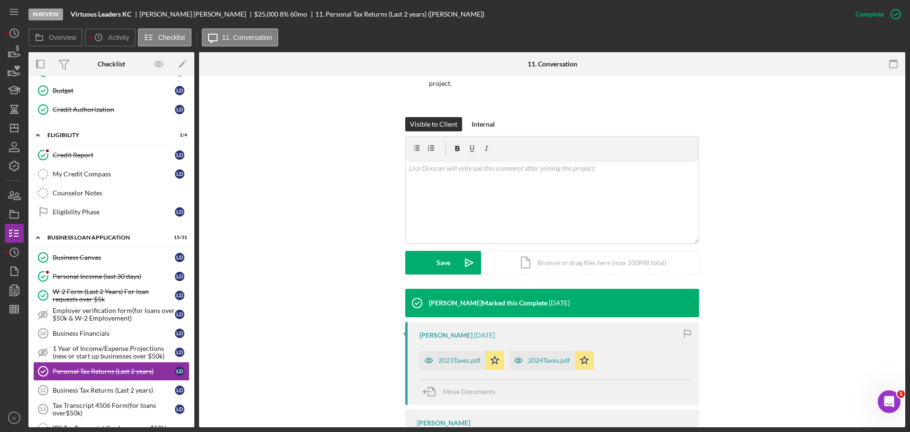
scroll to position [133, 0]
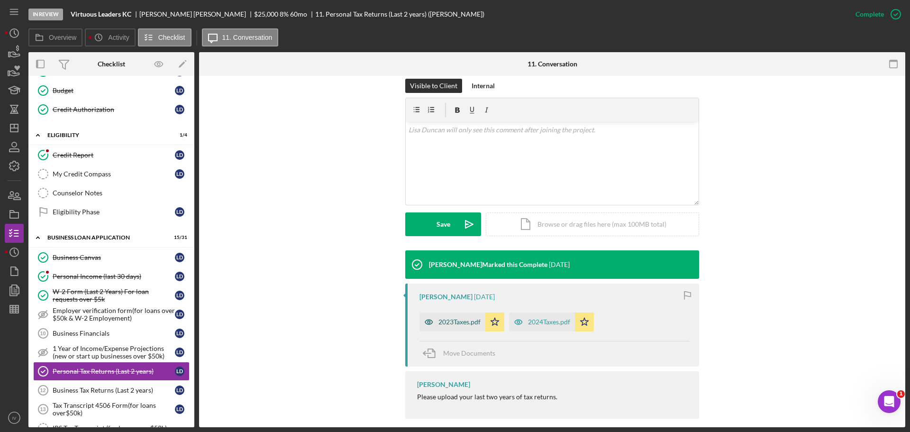
click at [464, 318] on div "2023Taxes.pdf" at bounding box center [459, 322] width 42 height 8
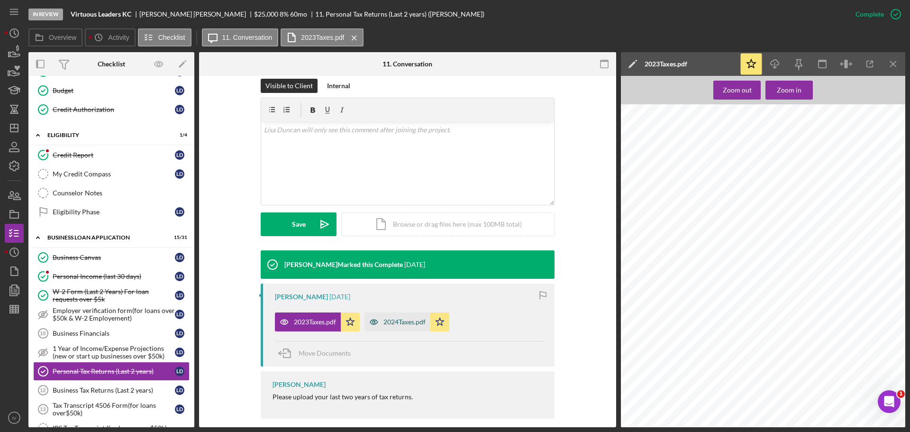
click at [390, 318] on div "2024Taxes.pdf" at bounding box center [405, 322] width 42 height 8
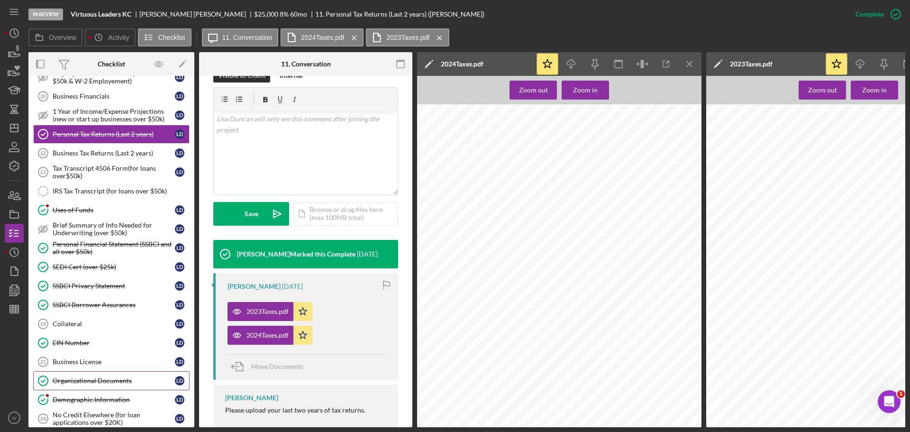
scroll to position [474, 0]
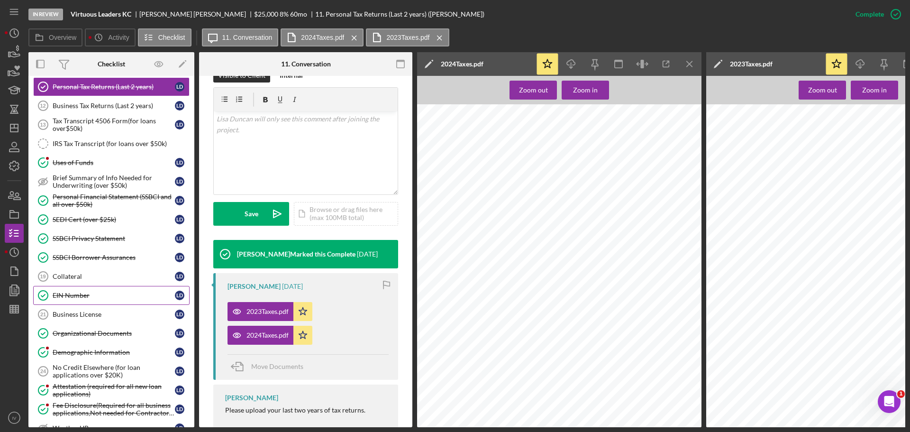
click at [73, 297] on div "EIN Number" at bounding box center [114, 296] width 122 height 8
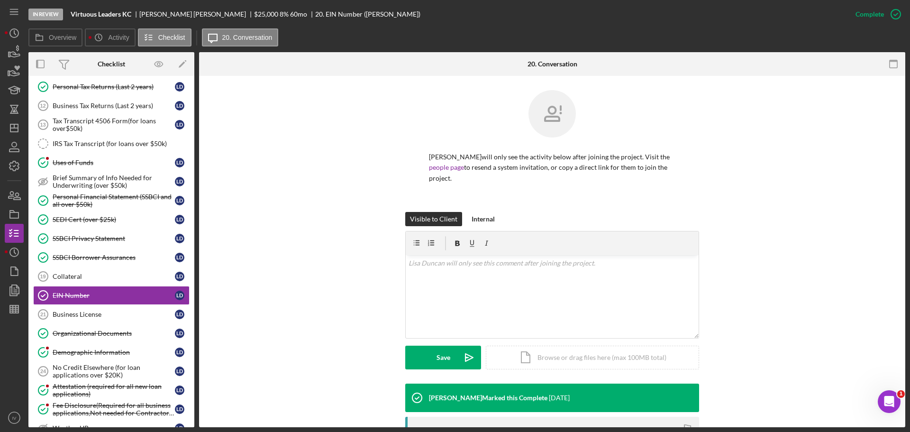
scroll to position [135, 0]
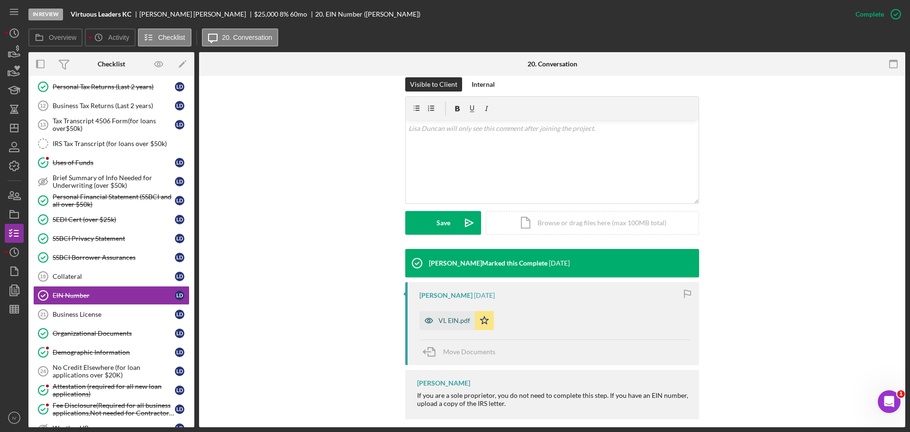
click at [459, 317] on div "VL EIN.pdf" at bounding box center [454, 321] width 32 height 8
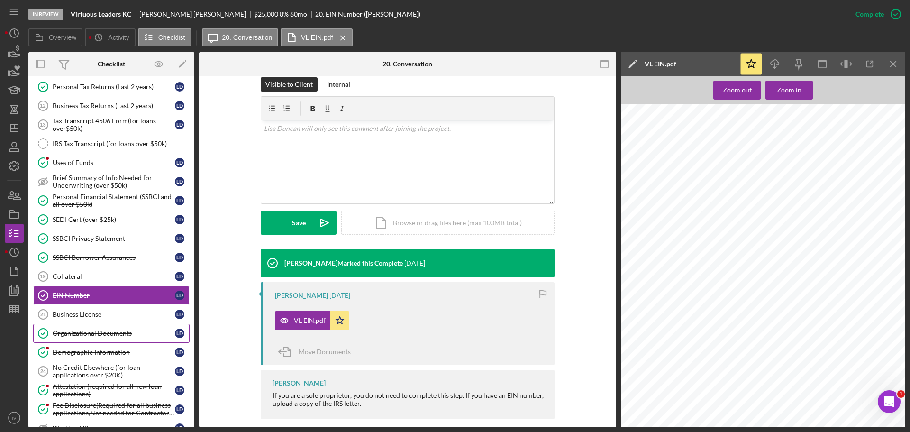
click at [103, 332] on div "Organizational Documents" at bounding box center [114, 333] width 122 height 8
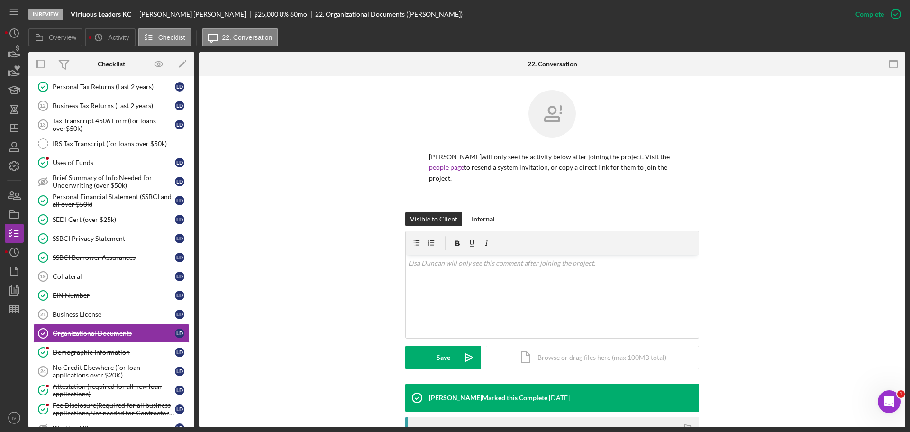
scroll to position [165, 0]
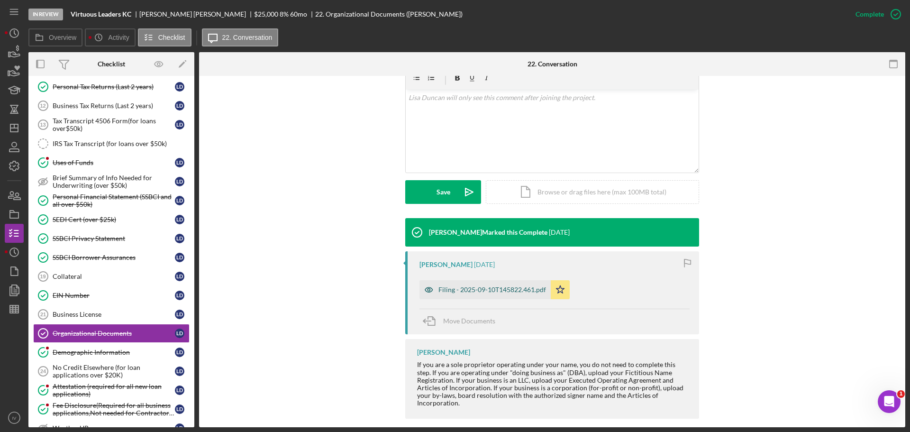
click at [464, 286] on div "Filing - 2025-09-10T145822.461.pdf" at bounding box center [492, 290] width 108 height 8
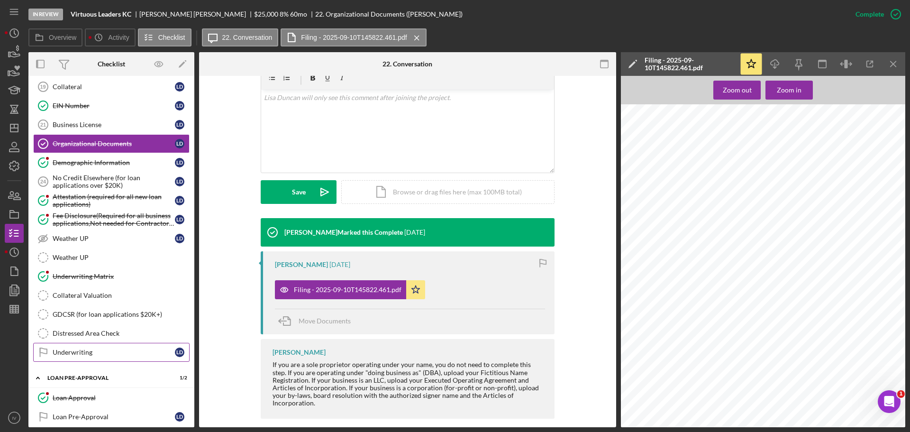
scroll to position [521, 0]
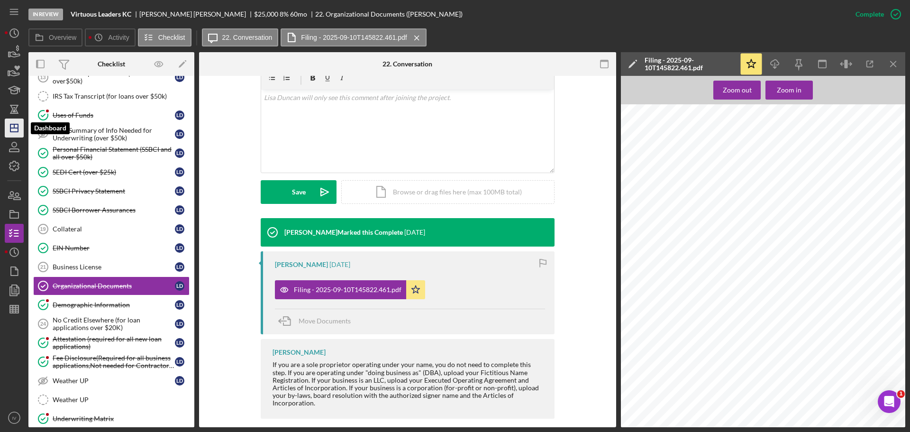
click at [15, 130] on icon "Icon/Dashboard" at bounding box center [14, 128] width 24 height 24
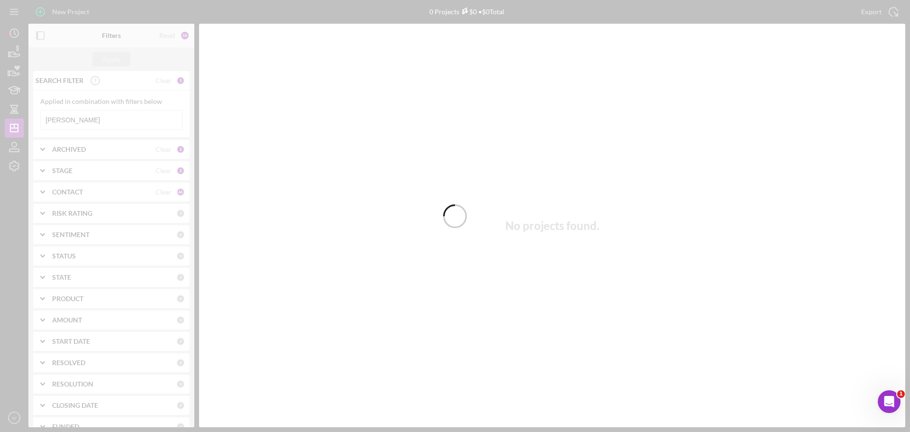
click at [75, 122] on div at bounding box center [455, 216] width 910 height 432
drag, startPoint x: 75, startPoint y: 120, endPoint x: 32, endPoint y: 116, distance: 43.3
click at [32, 116] on div at bounding box center [455, 216] width 910 height 432
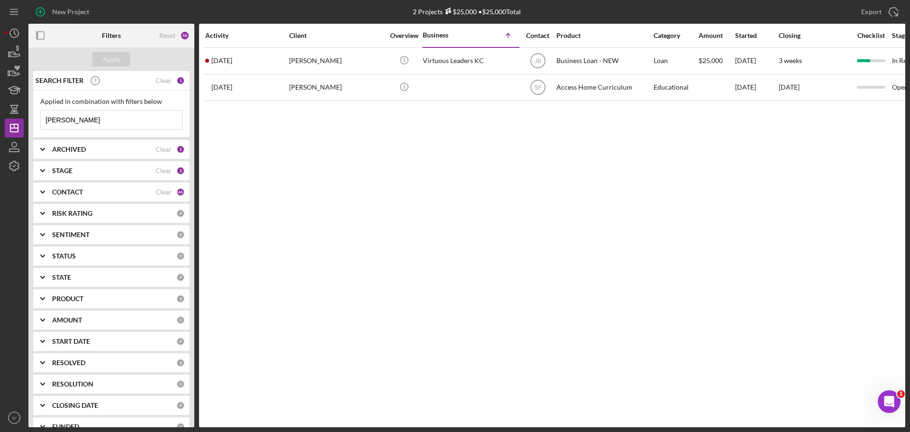
drag, startPoint x: 73, startPoint y: 121, endPoint x: 26, endPoint y: 116, distance: 47.2
click at [26, 116] on div "New Project 2 Projects $25,000 • $25,000 Total [PERSON_NAME] Export Icon/Export…" at bounding box center [455, 213] width 901 height 427
type input "[PERSON_NAME]"
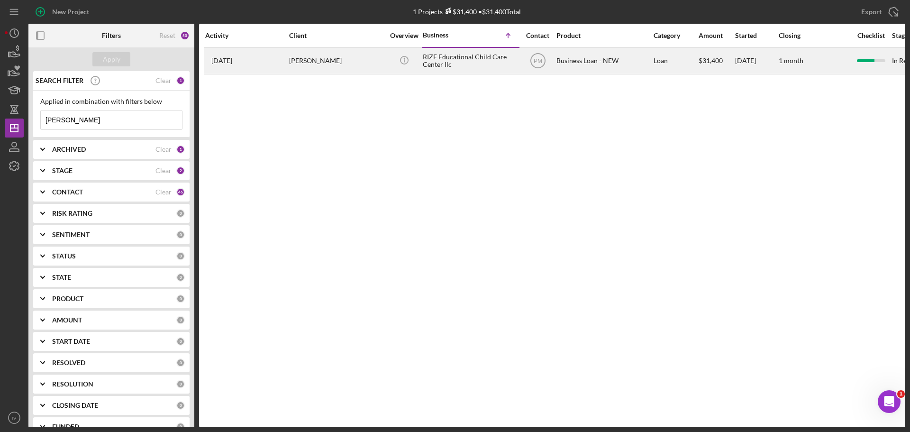
click at [301, 57] on div "[PERSON_NAME]" at bounding box center [336, 60] width 95 height 25
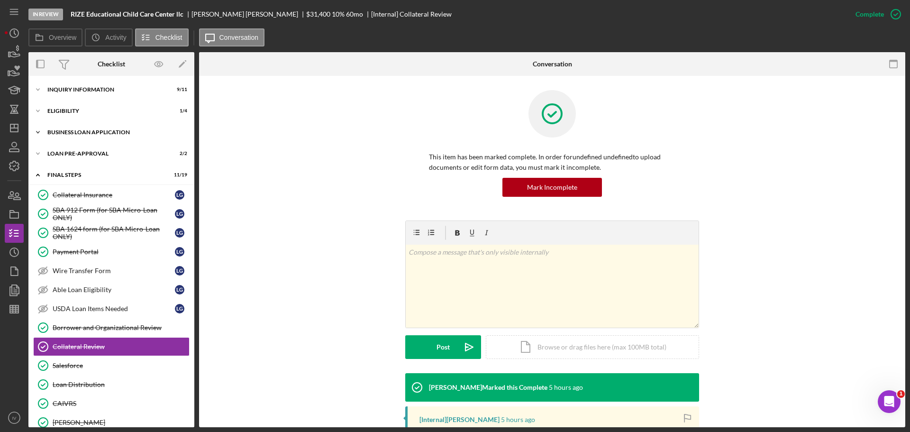
click at [83, 132] on div "BUSINESS LOAN APPLICATION" at bounding box center [114, 132] width 135 height 6
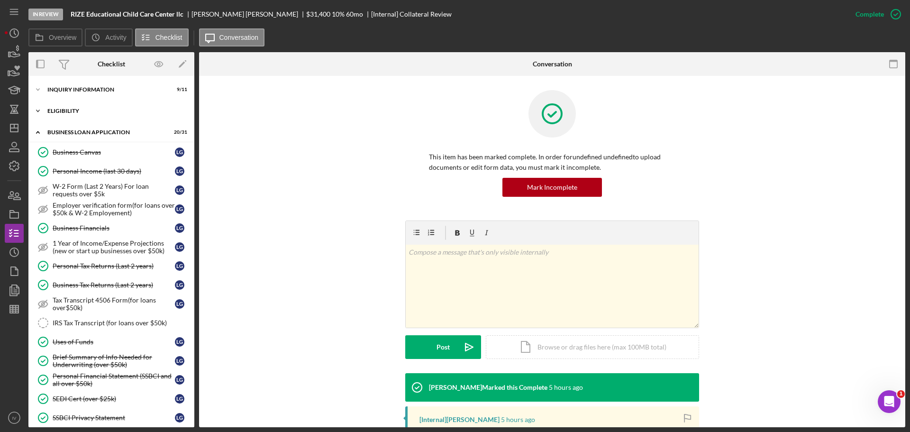
click at [68, 113] on div "ELIGIBILITY" at bounding box center [114, 111] width 135 height 6
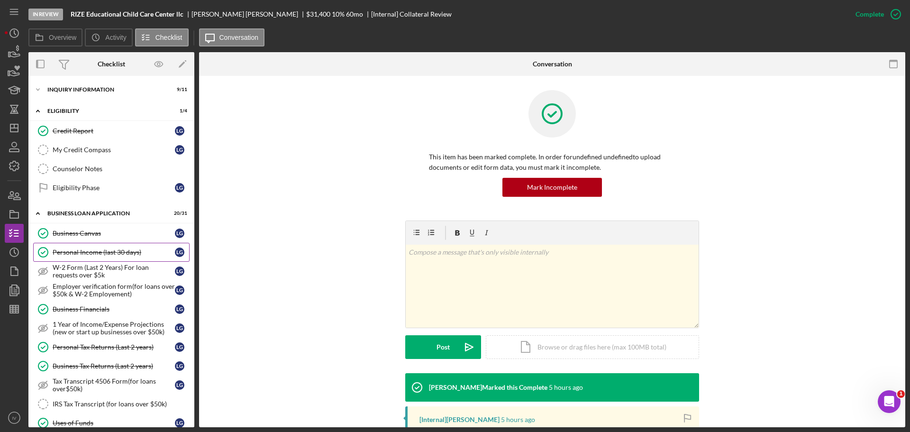
click at [99, 251] on div "Personal Income (last 30 days)" at bounding box center [114, 252] width 122 height 8
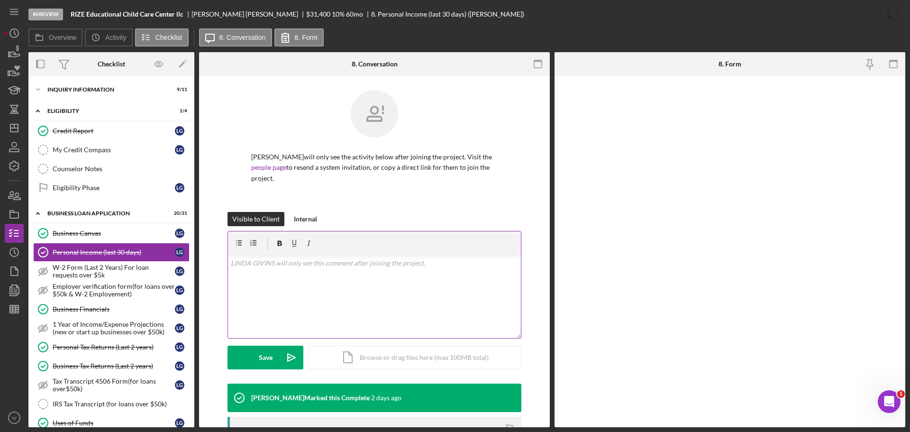
scroll to position [142, 0]
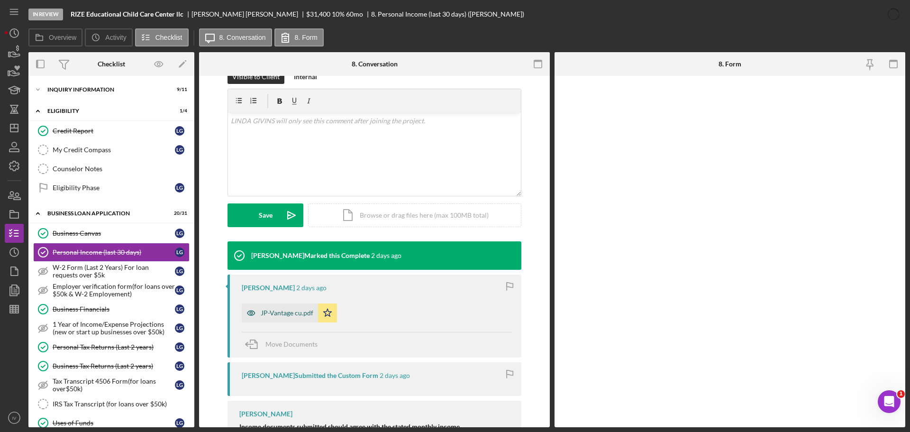
click at [292, 311] on div "JP-Vantage cu.pdf" at bounding box center [287, 313] width 53 height 8
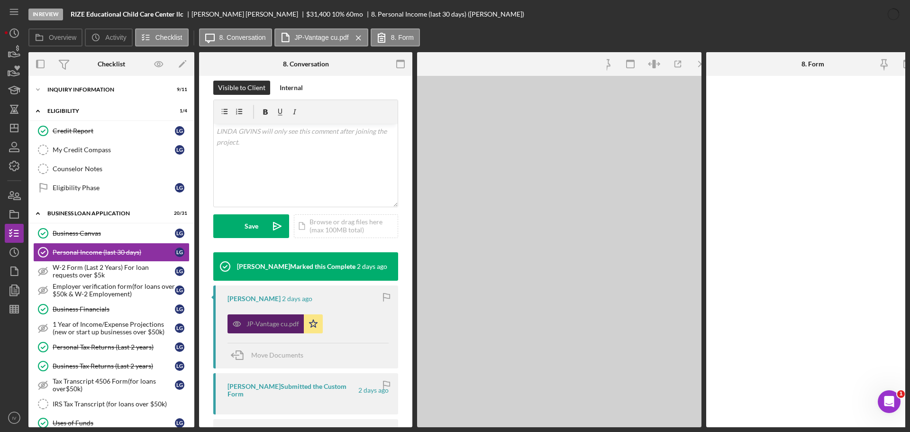
scroll to position [153, 0]
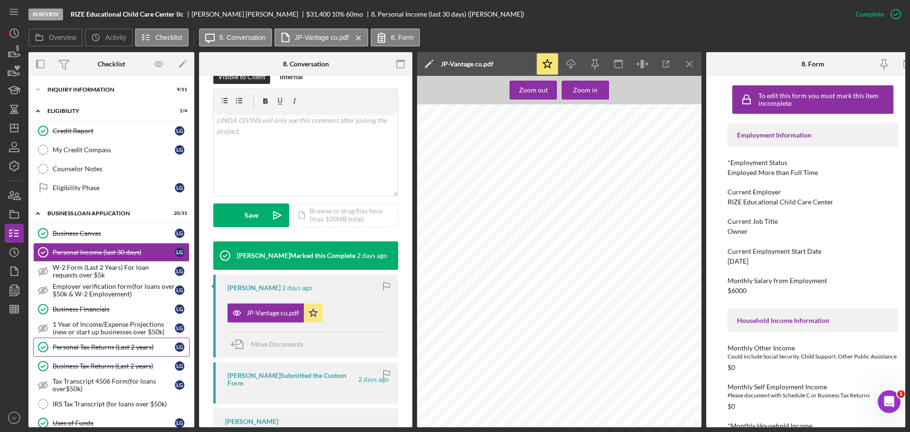
click at [74, 347] on div "Personal Tax Returns (Last 2 years)" at bounding box center [114, 347] width 122 height 8
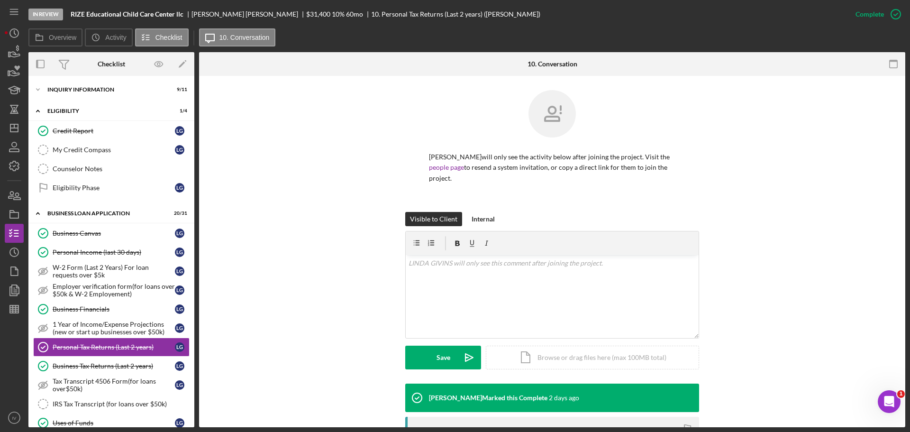
scroll to position [190, 0]
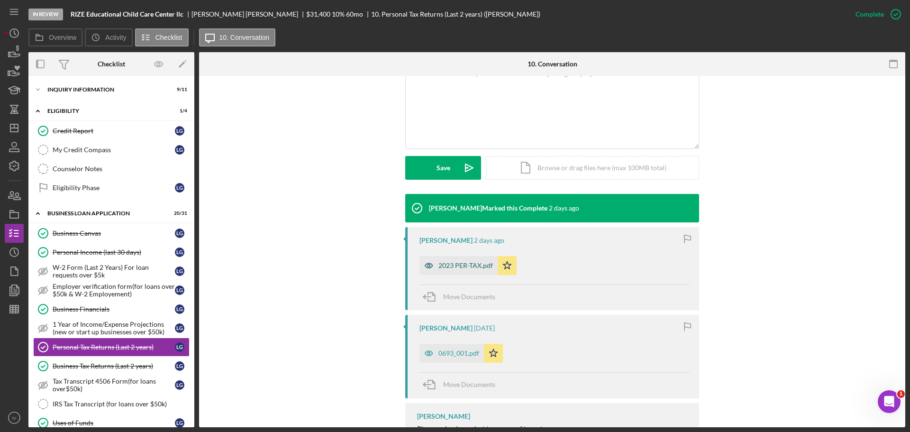
click at [458, 263] on div "2023 PER-TAX.pdf" at bounding box center [465, 266] width 55 height 8
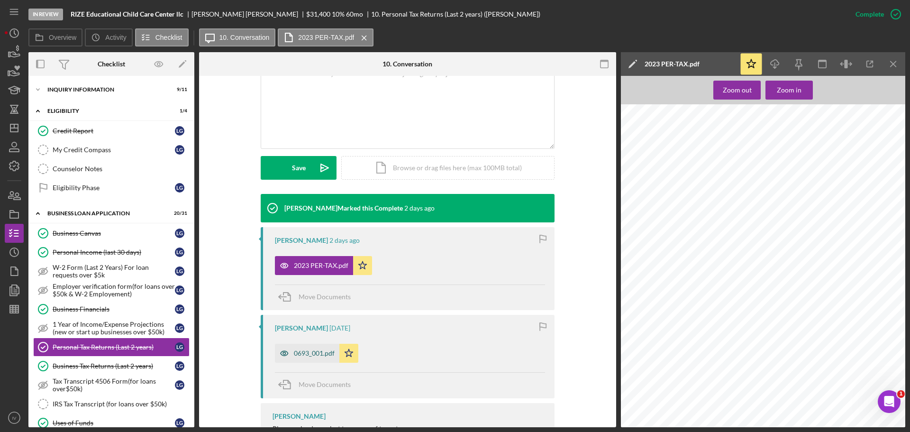
click at [300, 354] on div "0693_001.pdf" at bounding box center [314, 353] width 41 height 8
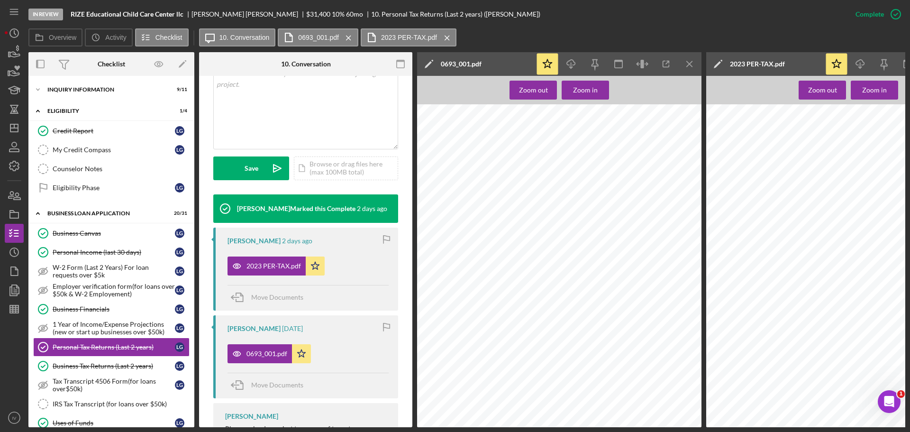
scroll to position [0, 0]
click at [77, 92] on div "INQUIRY INFORMATION" at bounding box center [114, 90] width 135 height 6
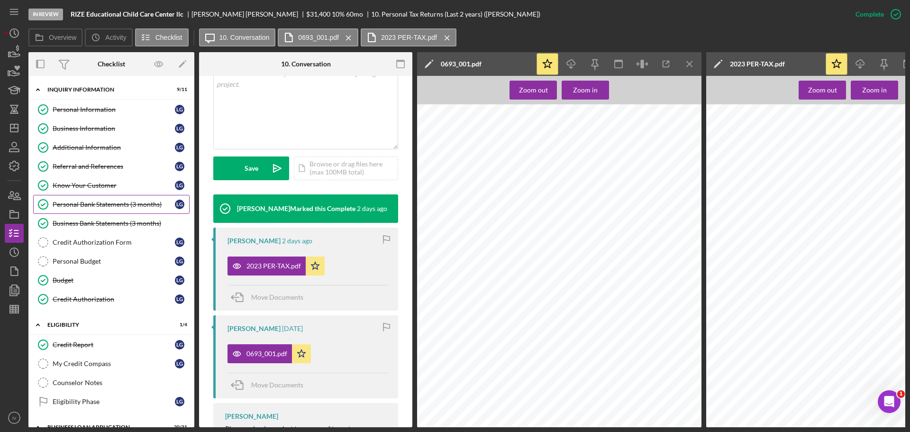
click at [91, 205] on div "Personal Bank Statements (3 months)" at bounding box center [114, 205] width 122 height 8
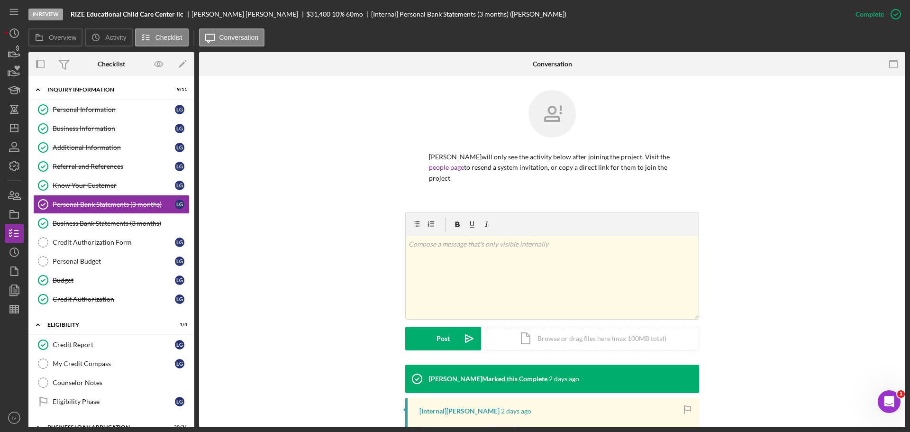
scroll to position [128, 0]
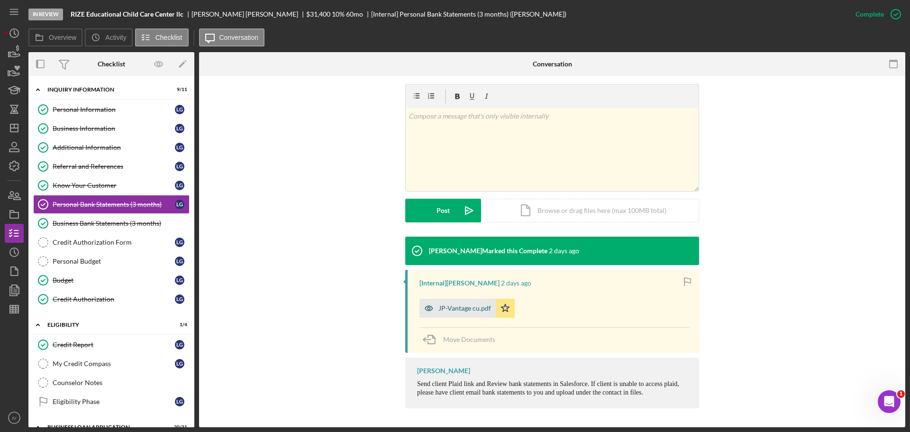
click at [452, 310] on div "JP-Vantage cu.pdf" at bounding box center [464, 308] width 53 height 8
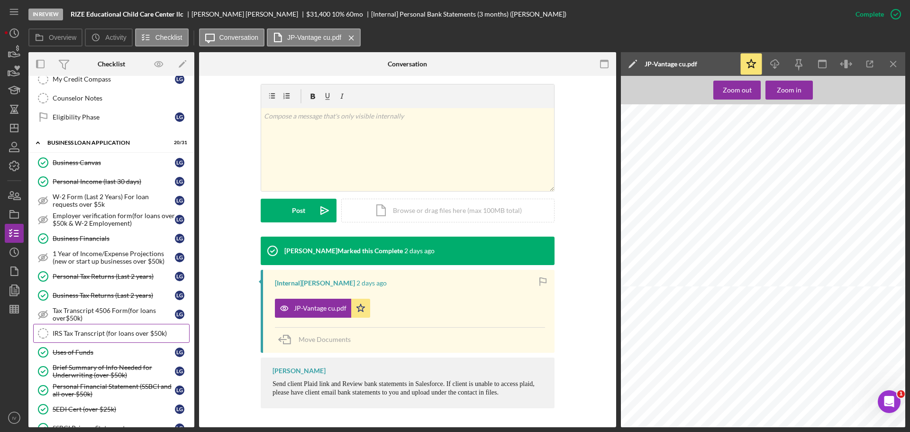
scroll to position [332, 0]
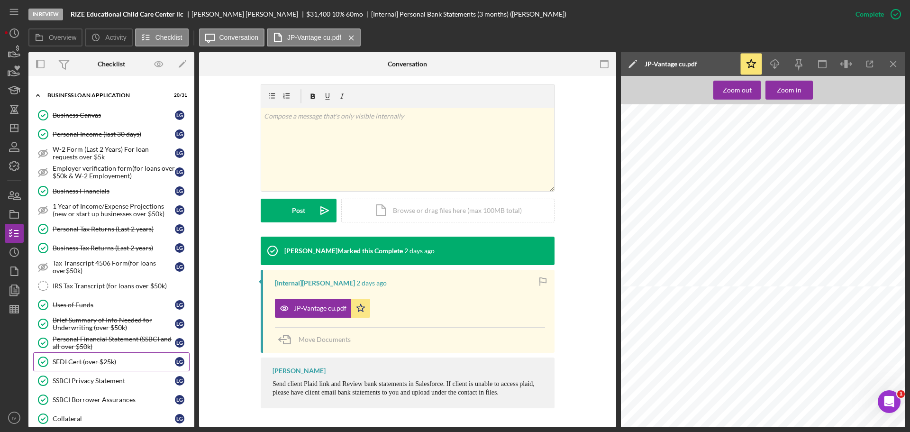
click at [79, 360] on div "SEDI Cert (over $25k)" at bounding box center [114, 362] width 122 height 8
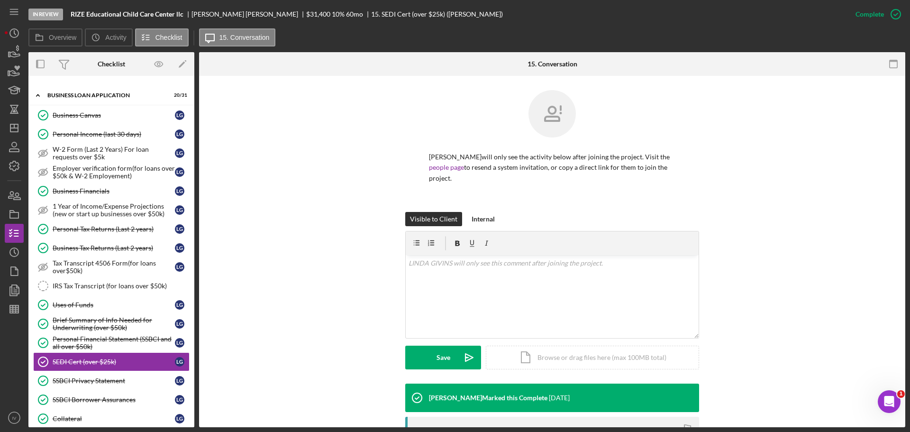
scroll to position [169, 0]
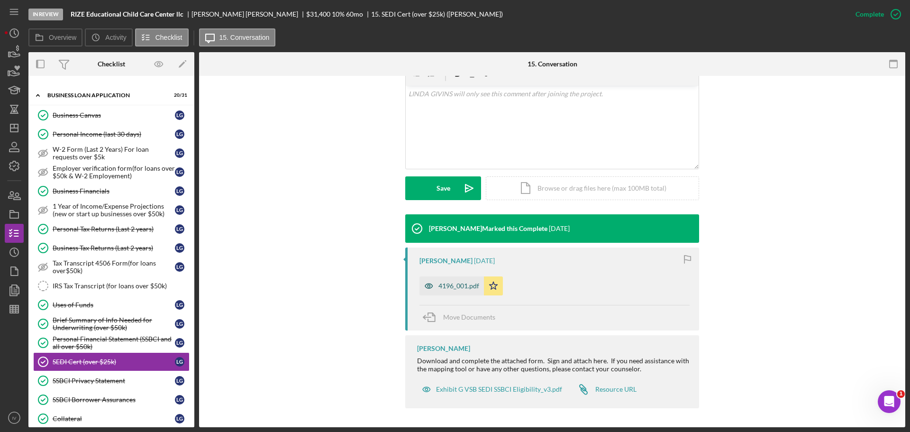
click at [447, 286] on div "4196_001.pdf" at bounding box center [458, 286] width 41 height 8
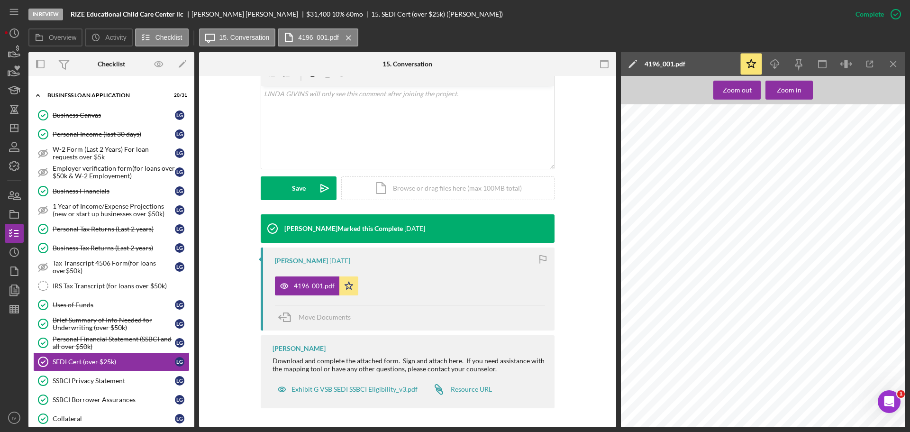
scroll to position [435, 0]
click at [71, 384] on div "SSBCI Privacy Statement" at bounding box center [114, 381] width 122 height 8
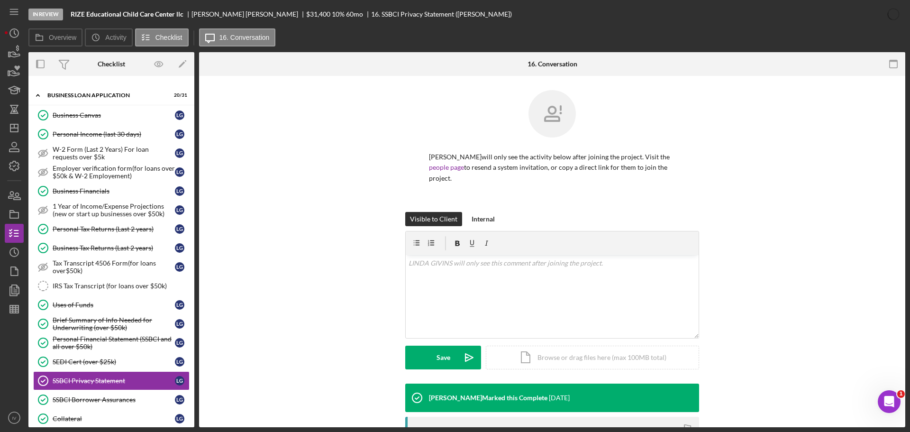
scroll to position [162, 0]
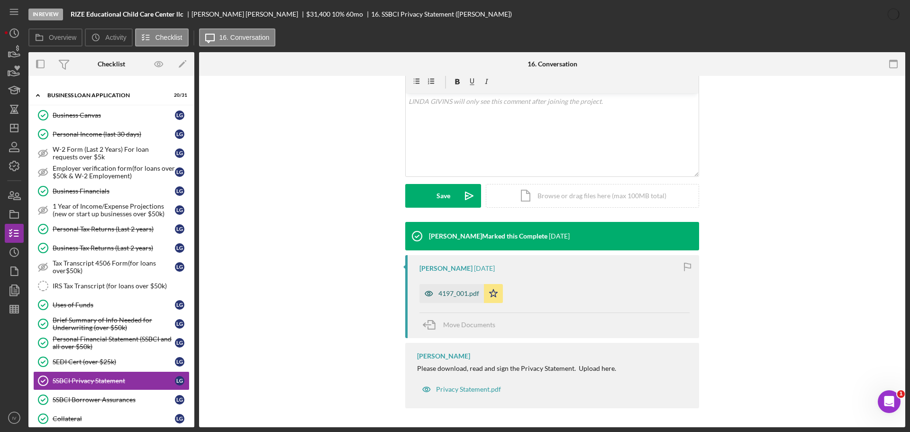
click at [441, 294] on div "4197_001.pdf" at bounding box center [458, 294] width 41 height 8
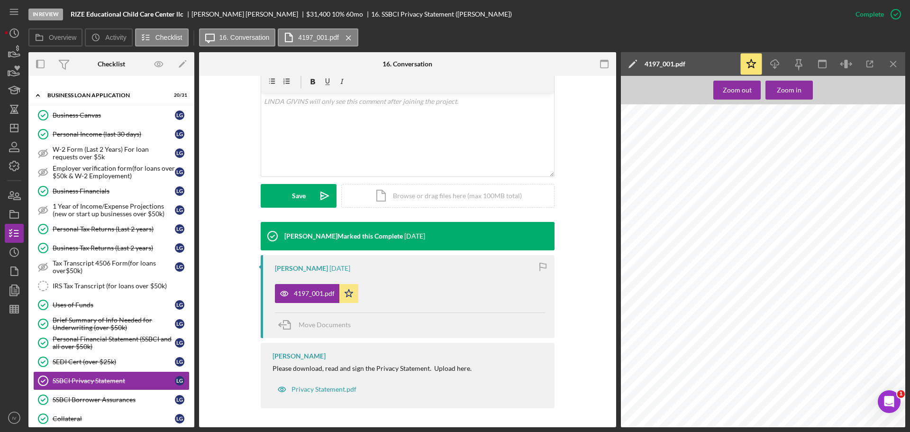
scroll to position [60, 0]
click at [78, 398] on div "SSBCI Borrower Assurances" at bounding box center [114, 400] width 122 height 8
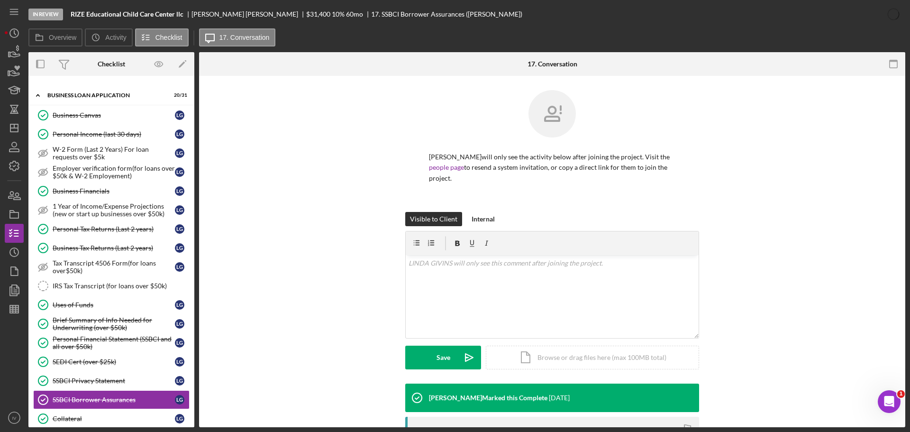
scroll to position [169, 0]
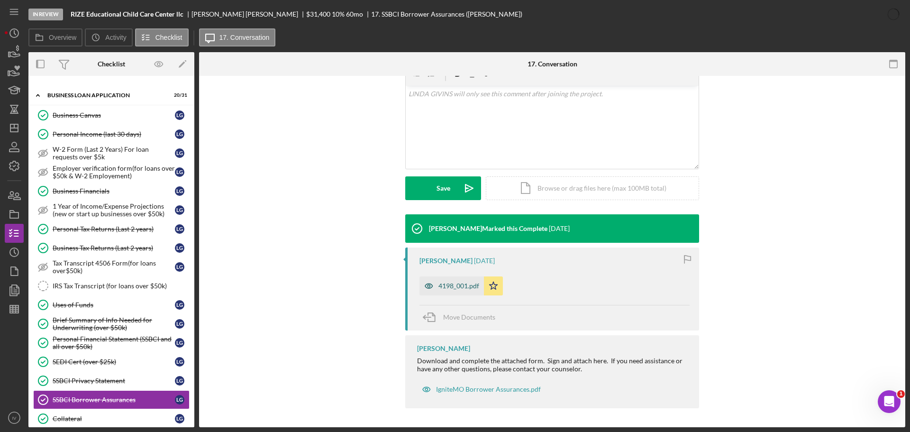
click at [435, 282] on icon "button" at bounding box center [429, 285] width 19 height 19
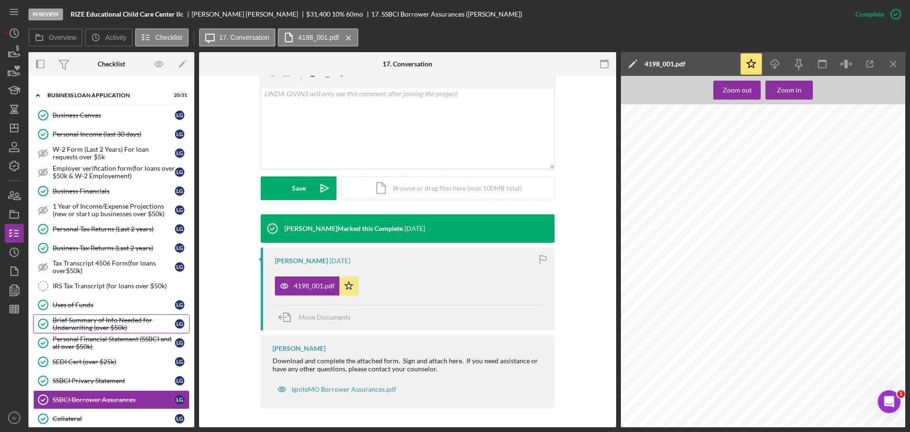
scroll to position [427, 0]
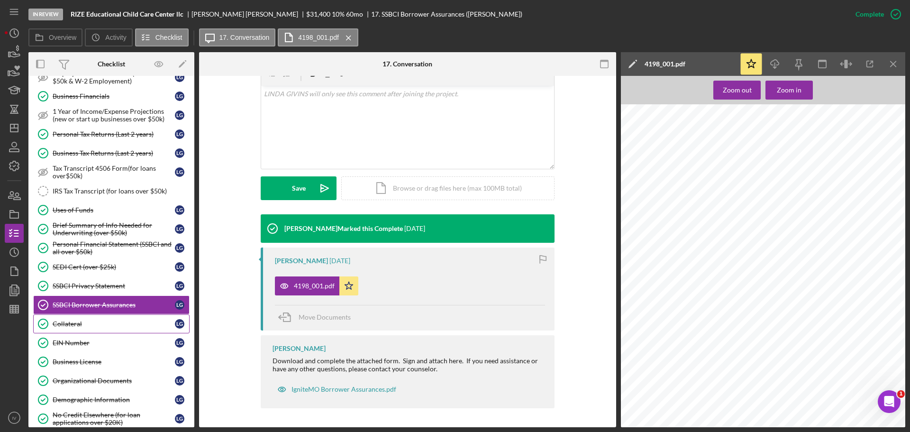
click at [79, 327] on div "Collateral" at bounding box center [114, 324] width 122 height 8
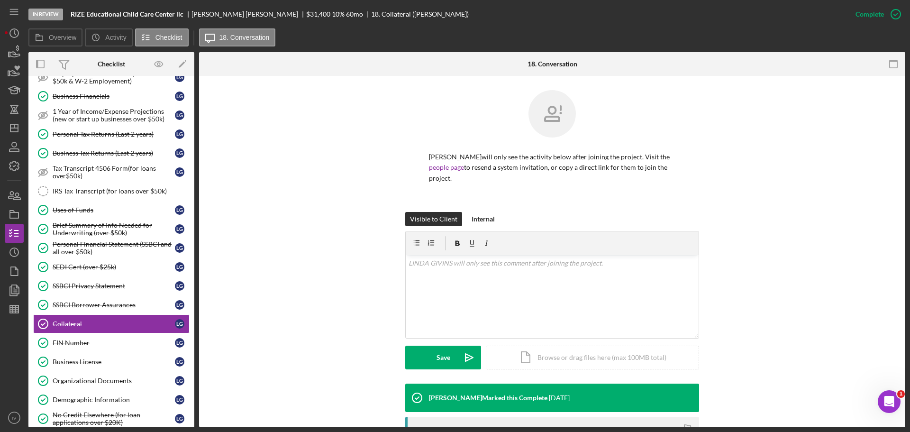
scroll to position [190, 0]
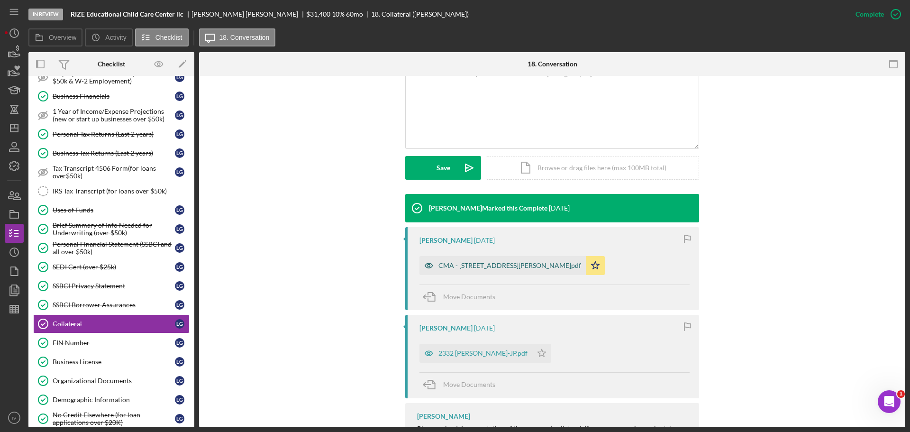
click at [461, 269] on div "CMA - [STREET_ADDRESS][PERSON_NAME]pdf" at bounding box center [509, 266] width 143 height 8
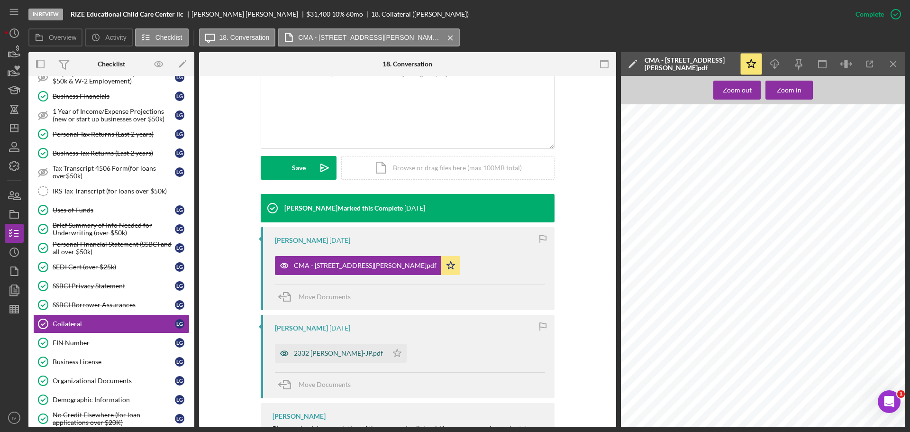
click at [340, 353] on div "2332 [PERSON_NAME]-JP.pdf" at bounding box center [338, 353] width 89 height 8
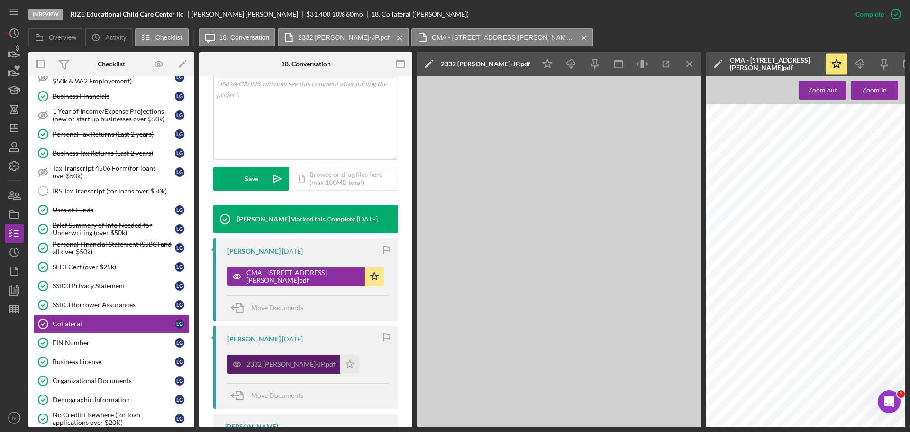
scroll to position [200, 0]
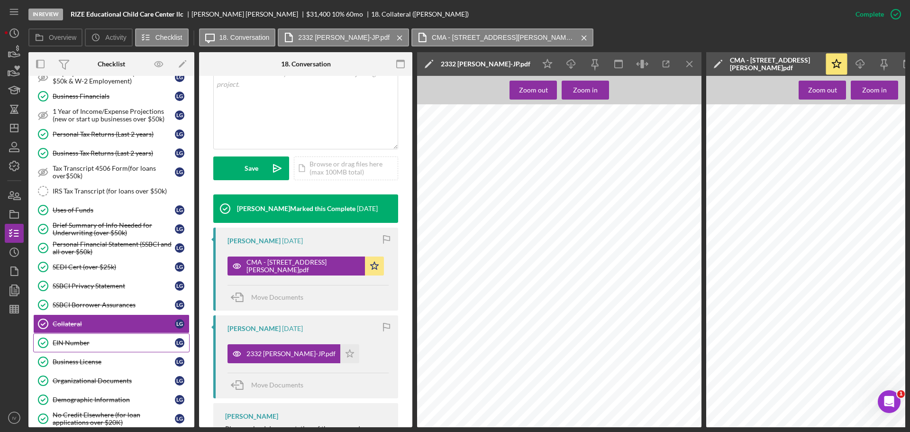
click at [65, 345] on div "EIN Number" at bounding box center [114, 343] width 122 height 8
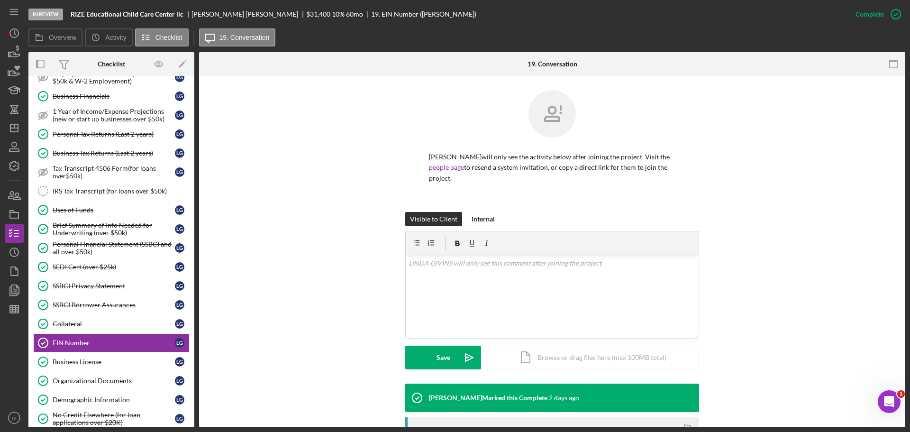
scroll to position [146, 0]
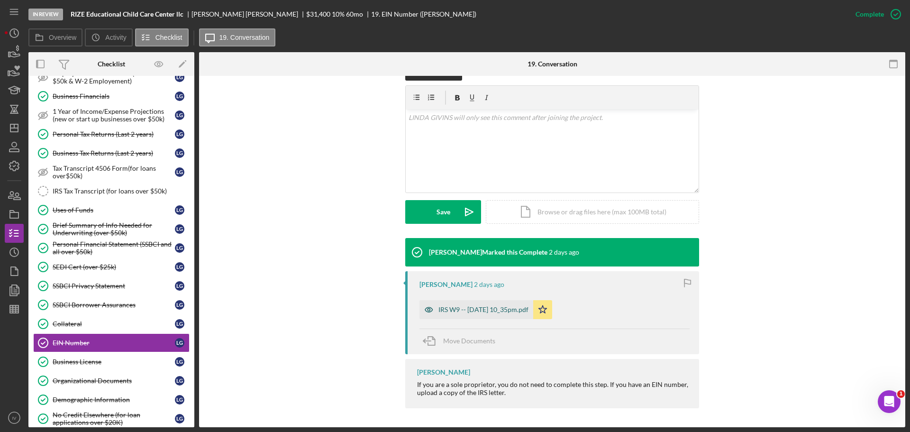
click at [444, 306] on div "IRS W9 -- [DATE] 10_35pm.pdf" at bounding box center [483, 310] width 90 height 8
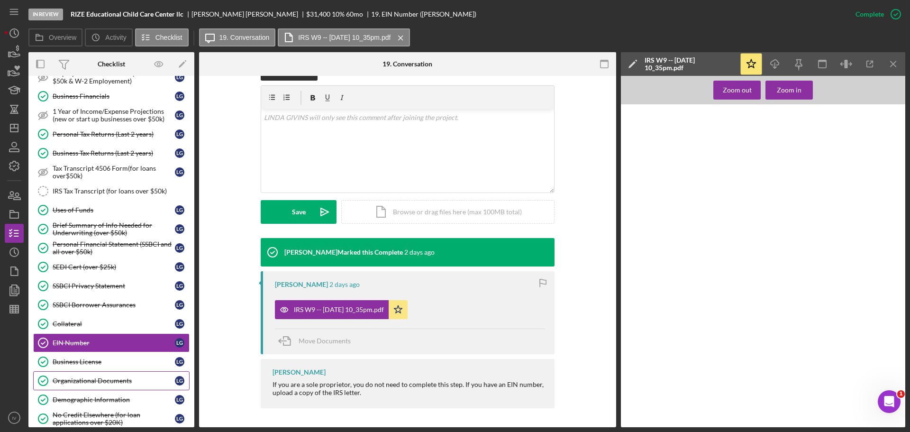
click at [80, 377] on div "Organizational Documents" at bounding box center [114, 381] width 122 height 8
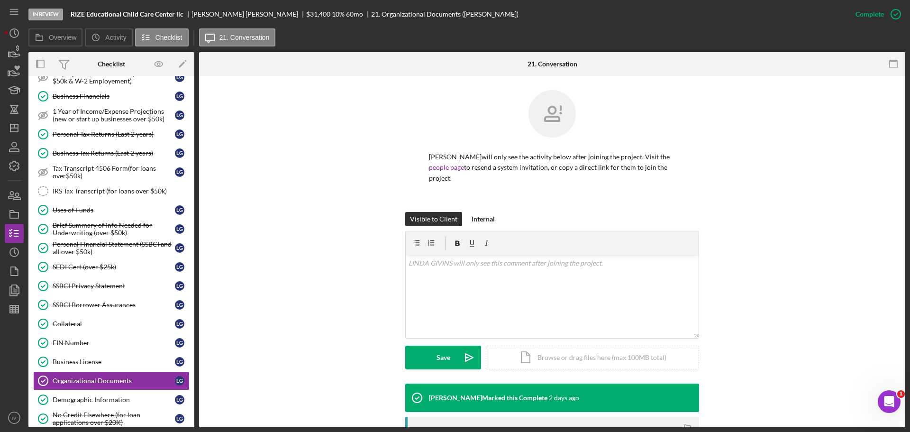
scroll to position [237, 0]
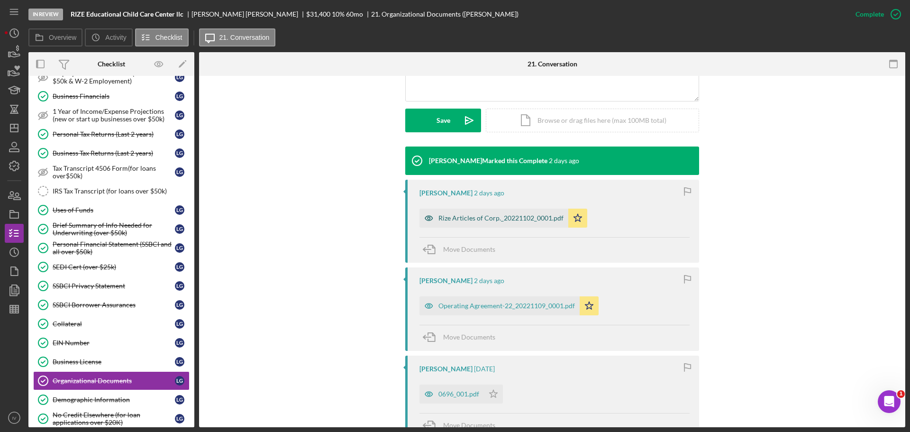
click at [450, 221] on div "Rize Articles of Corp._20221102_0001.pdf" at bounding box center [500, 218] width 125 height 8
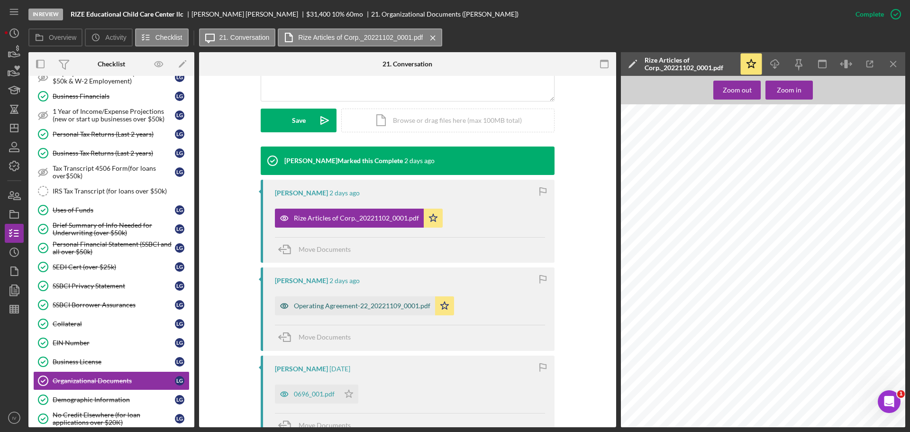
click at [347, 307] on div "Operating Agreement-22_20221109_0001.pdf" at bounding box center [362, 306] width 137 height 8
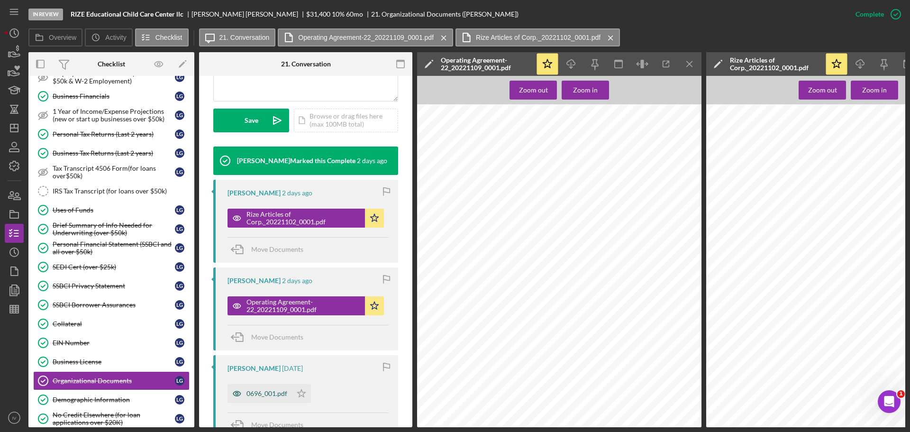
click at [274, 393] on div "0696_001.pdf" at bounding box center [267, 394] width 41 height 8
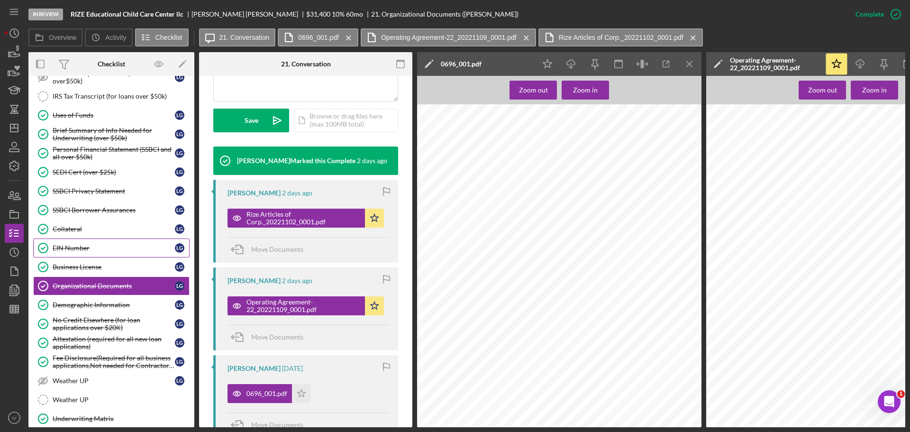
scroll to position [616, 0]
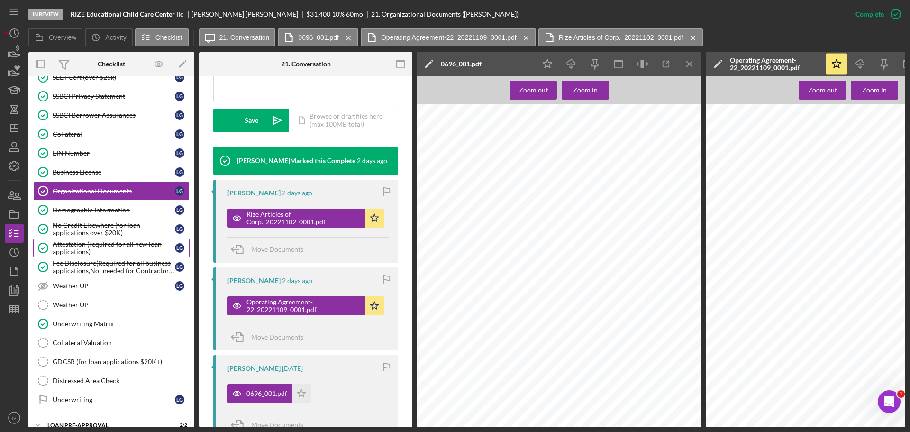
click at [58, 247] on div "Attestation (required for all new loan applications)" at bounding box center [114, 247] width 122 height 15
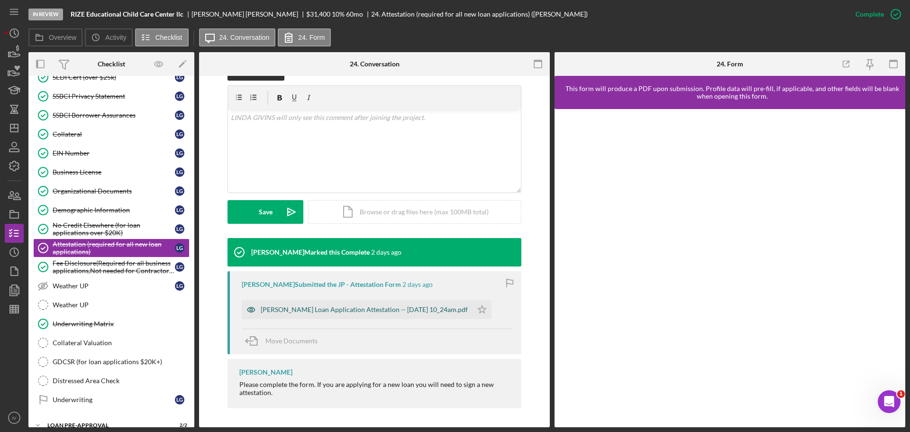
click at [272, 308] on div "[PERSON_NAME] Loan Application Attestation -- [DATE] 10_24am.pdf" at bounding box center [364, 310] width 207 height 8
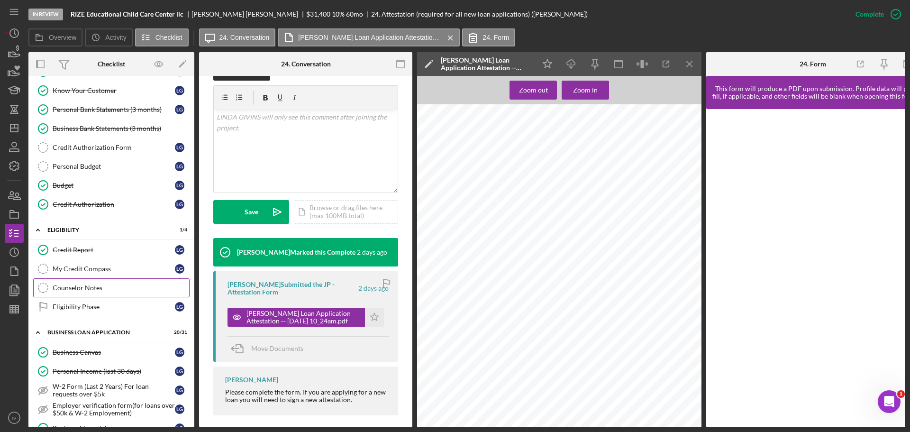
scroll to position [237, 0]
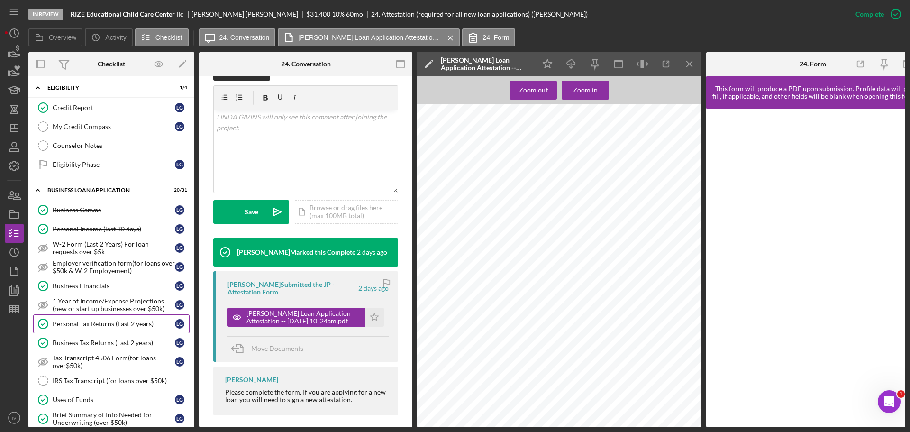
click at [96, 325] on div "Personal Tax Returns (Last 2 years)" at bounding box center [114, 324] width 122 height 8
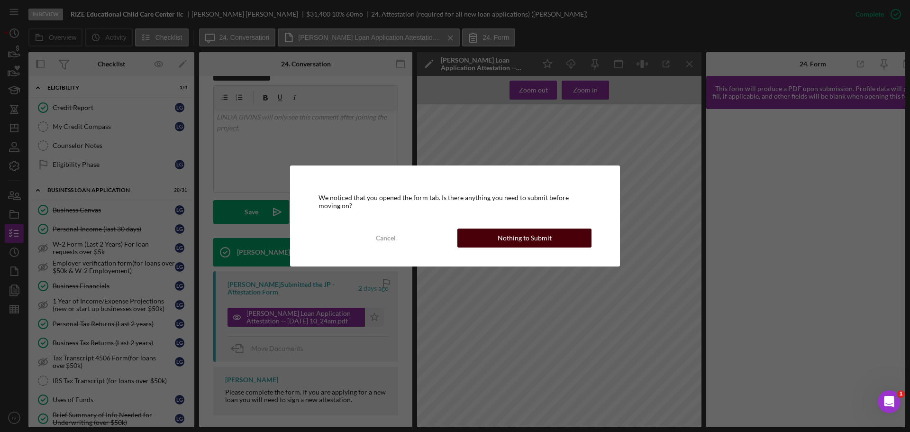
click at [488, 242] on button "Nothing to Submit" at bounding box center [524, 237] width 134 height 19
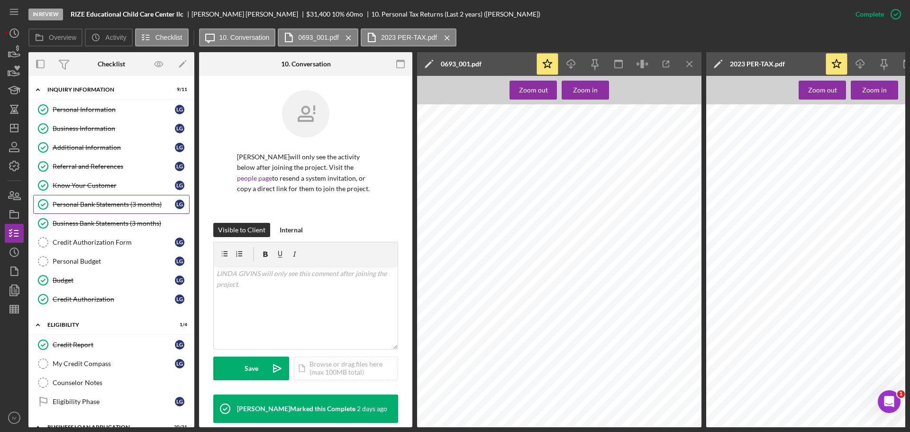
click at [71, 204] on div "Personal Bank Statements (3 months)" at bounding box center [114, 205] width 122 height 8
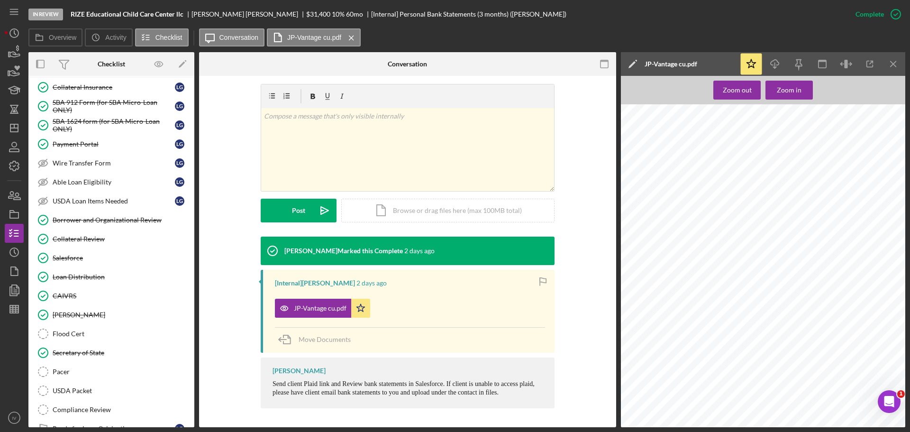
scroll to position [1037, 0]
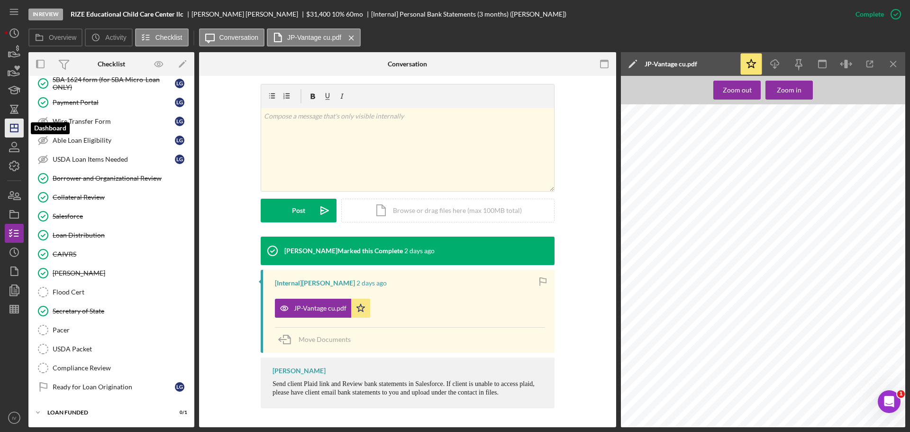
click at [9, 129] on icon "Icon/Dashboard" at bounding box center [14, 128] width 24 height 24
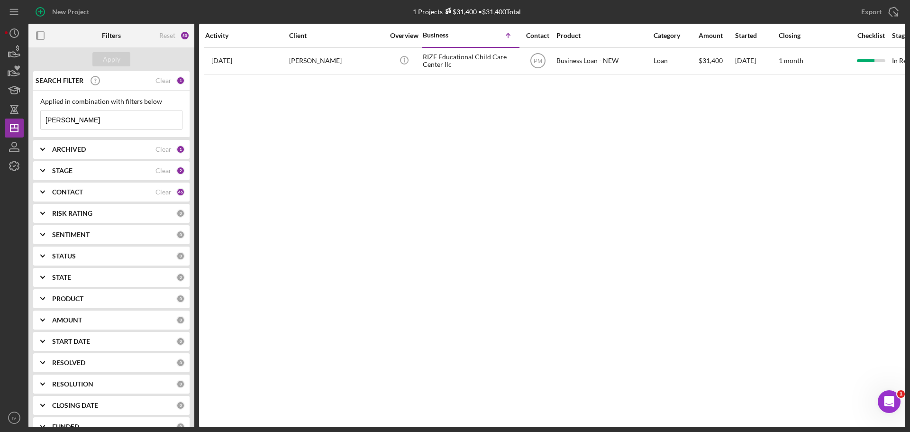
drag, startPoint x: 82, startPoint y: 119, endPoint x: 26, endPoint y: 131, distance: 56.7
click at [27, 131] on div "New Project 1 Projects $31,400 • $31,400 Total [PERSON_NAME] Export Icon/Export…" at bounding box center [455, 213] width 901 height 427
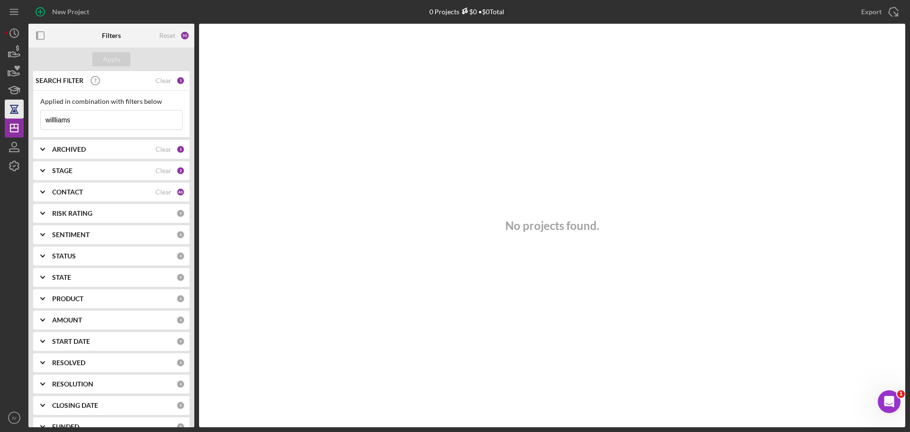
drag, startPoint x: 77, startPoint y: 119, endPoint x: 12, endPoint y: 118, distance: 65.0
click at [12, 118] on div "New Project 0 Projects $0 • $0 Total [PERSON_NAME] Export Icon/Export Filters R…" at bounding box center [455, 213] width 901 height 427
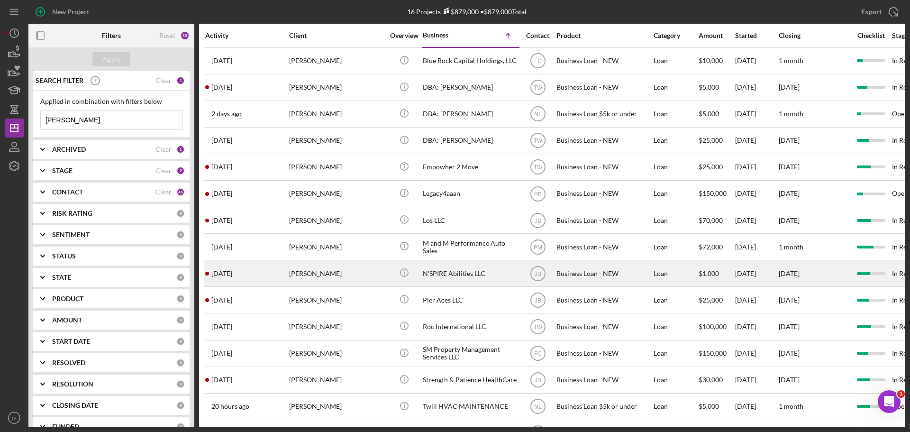
scroll to position [58, 0]
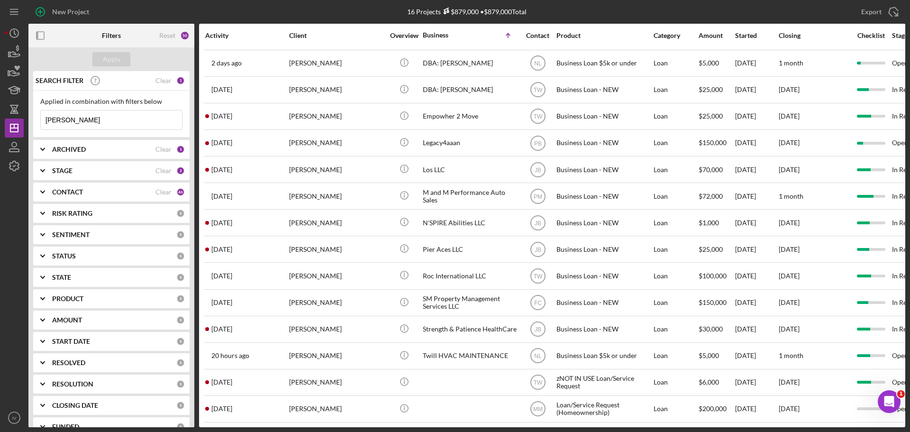
drag, startPoint x: 71, startPoint y: 123, endPoint x: 40, endPoint y: 121, distance: 30.9
click at [40, 121] on div "Applied in combination with filters below [PERSON_NAME] Icon/Menu Close" at bounding box center [111, 114] width 156 height 47
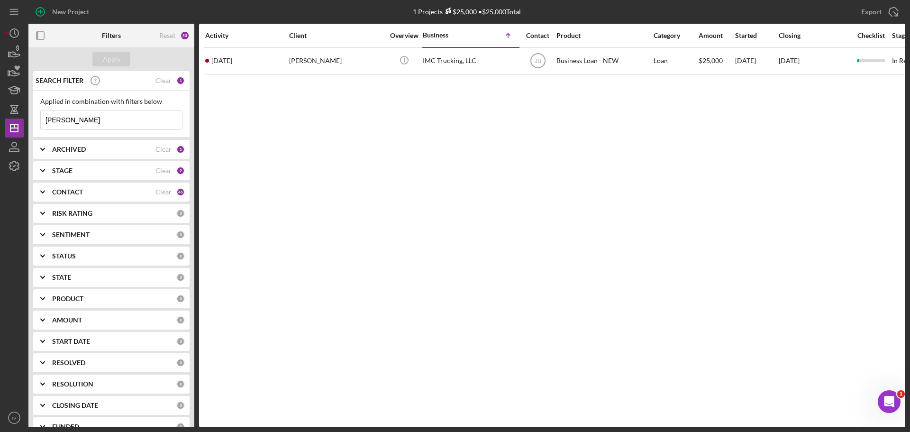
scroll to position [0, 0]
drag, startPoint x: 77, startPoint y: 120, endPoint x: 26, endPoint y: 116, distance: 51.4
click at [26, 116] on div "New Project 1 Projects $25,000 • $25,000 Total [PERSON_NAME] Export Icon/Export…" at bounding box center [455, 213] width 901 height 427
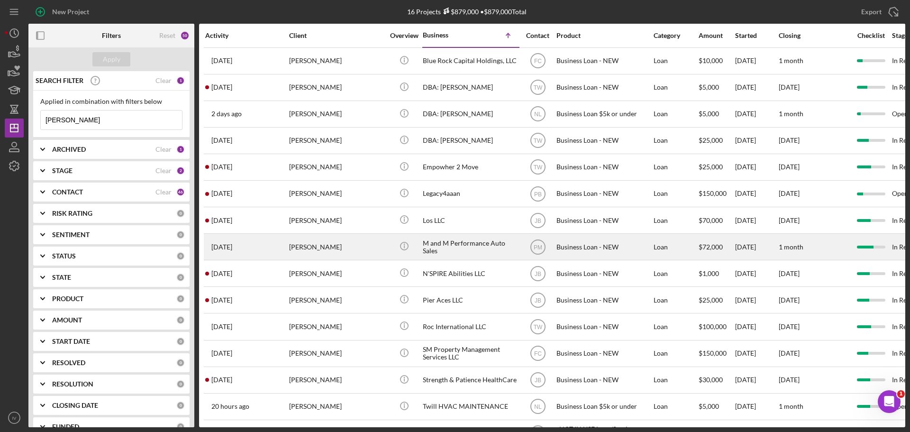
type input "[PERSON_NAME]"
click at [316, 248] on div "[PERSON_NAME]" at bounding box center [336, 246] width 95 height 25
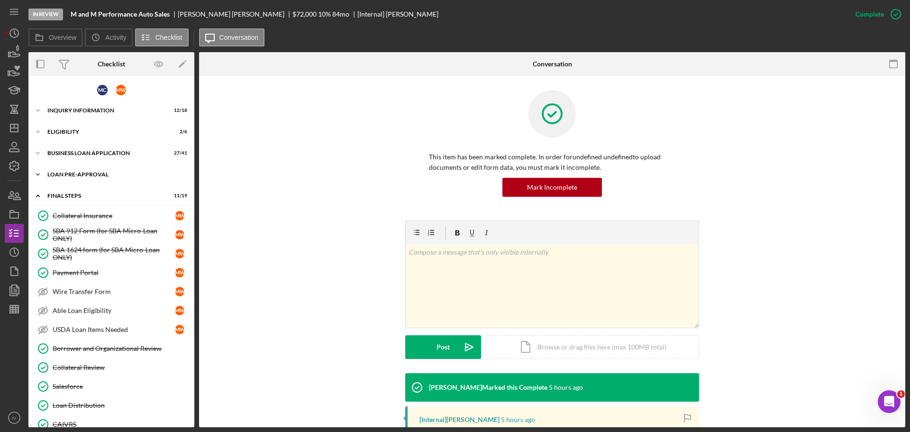
click at [76, 177] on div "Icon/Expander LOAN PRE-APPROVAL 0 / 2" at bounding box center [111, 174] width 166 height 19
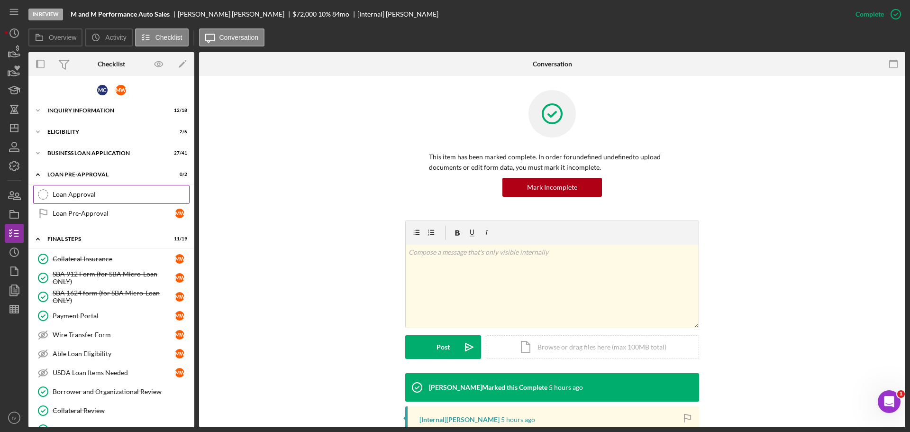
click at [64, 199] on link "Loan Approval Loan Approval" at bounding box center [111, 194] width 156 height 19
